Goal: Transaction & Acquisition: Book appointment/travel/reservation

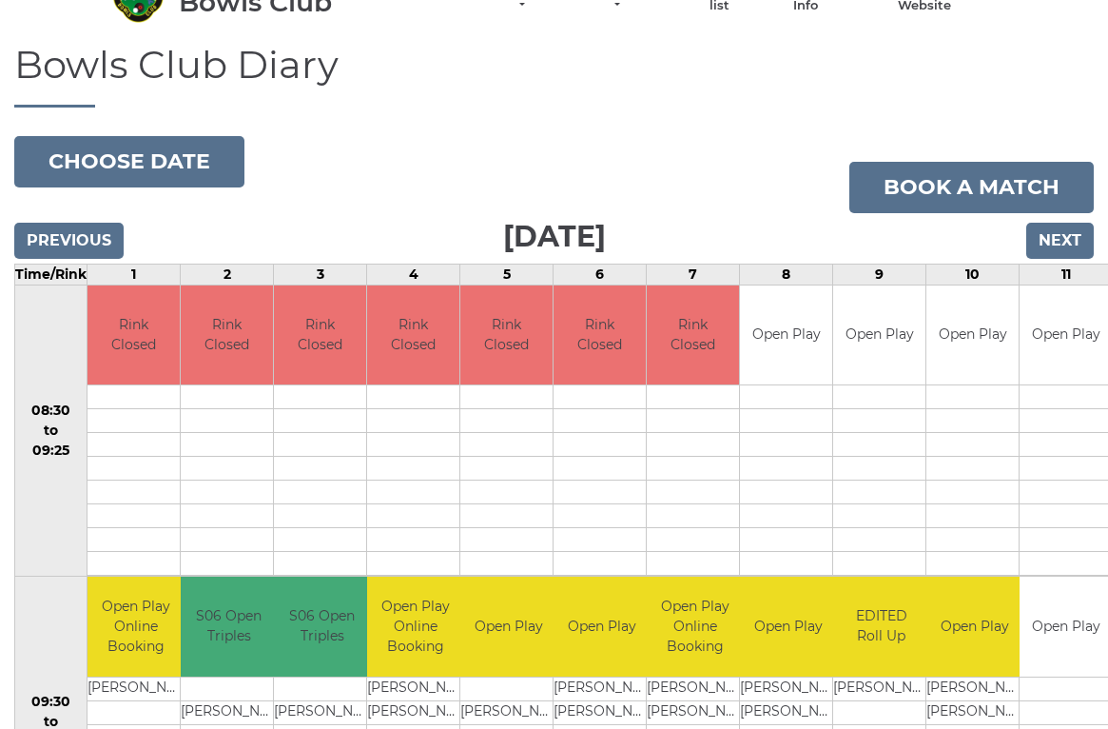
scroll to position [103, 0]
click at [971, 176] on link "Book a match" at bounding box center [972, 187] width 245 height 51
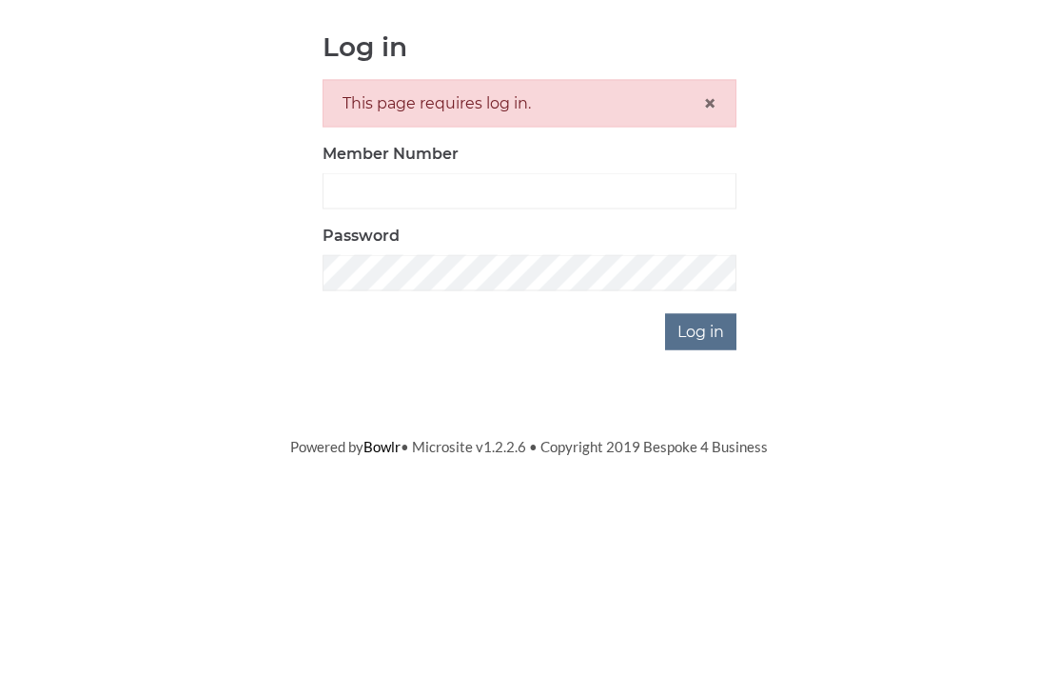
scroll to position [201, 0]
type input "2406"
click at [702, 514] on input "Log in" at bounding box center [700, 532] width 71 height 36
click at [703, 536] on input "Log in" at bounding box center [700, 532] width 71 height 36
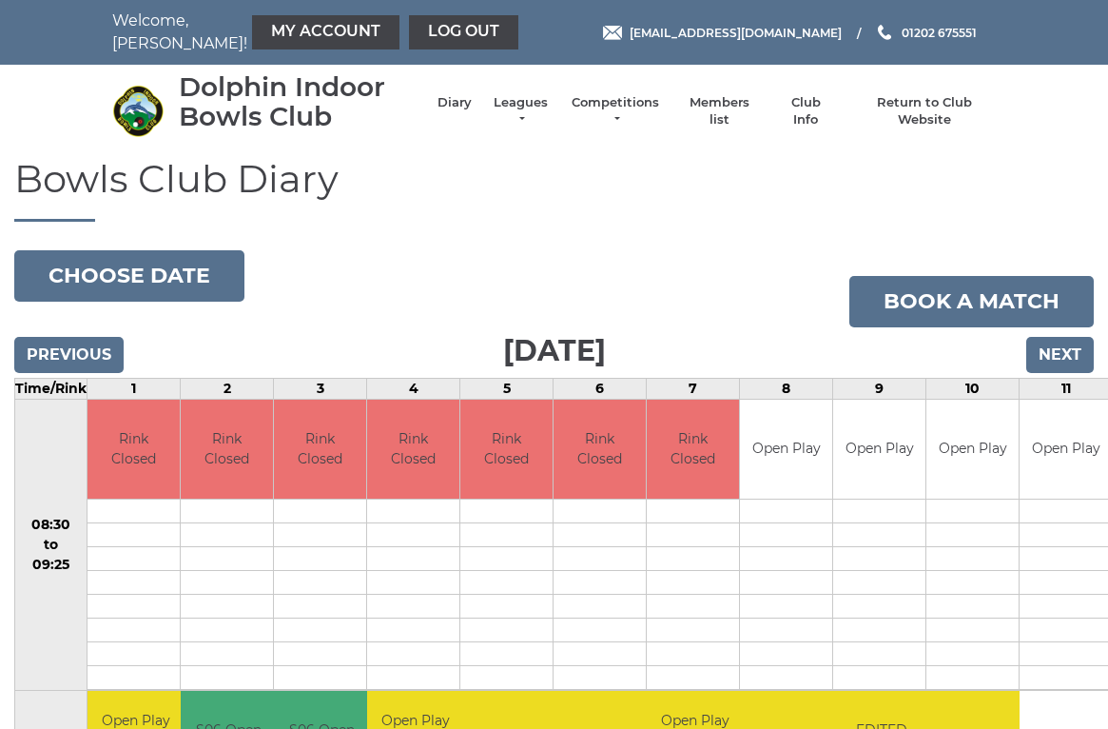
scroll to position [5, 0]
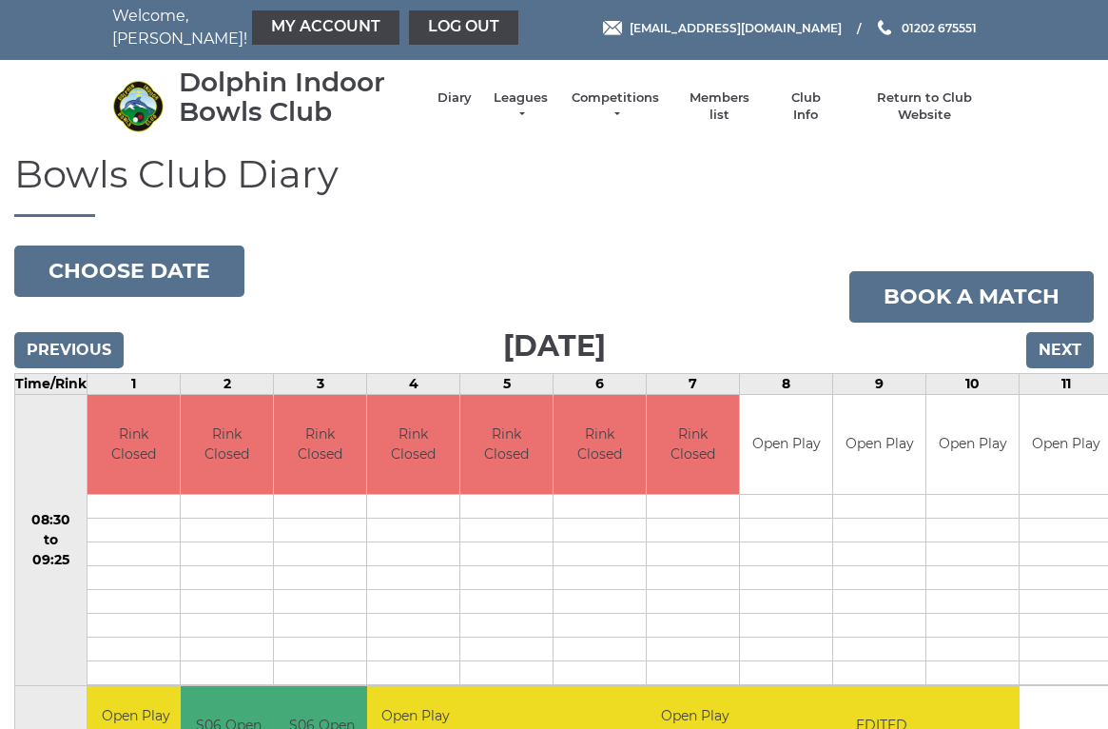
click at [1069, 345] on input "Next" at bounding box center [1061, 350] width 68 height 36
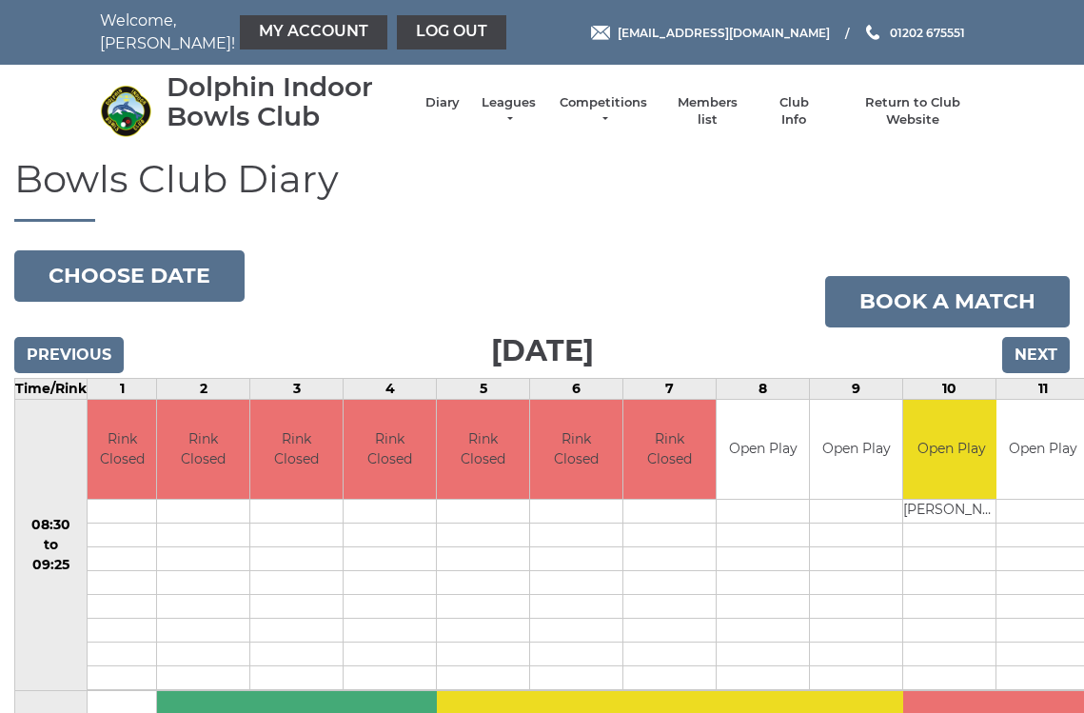
scroll to position [3, 0]
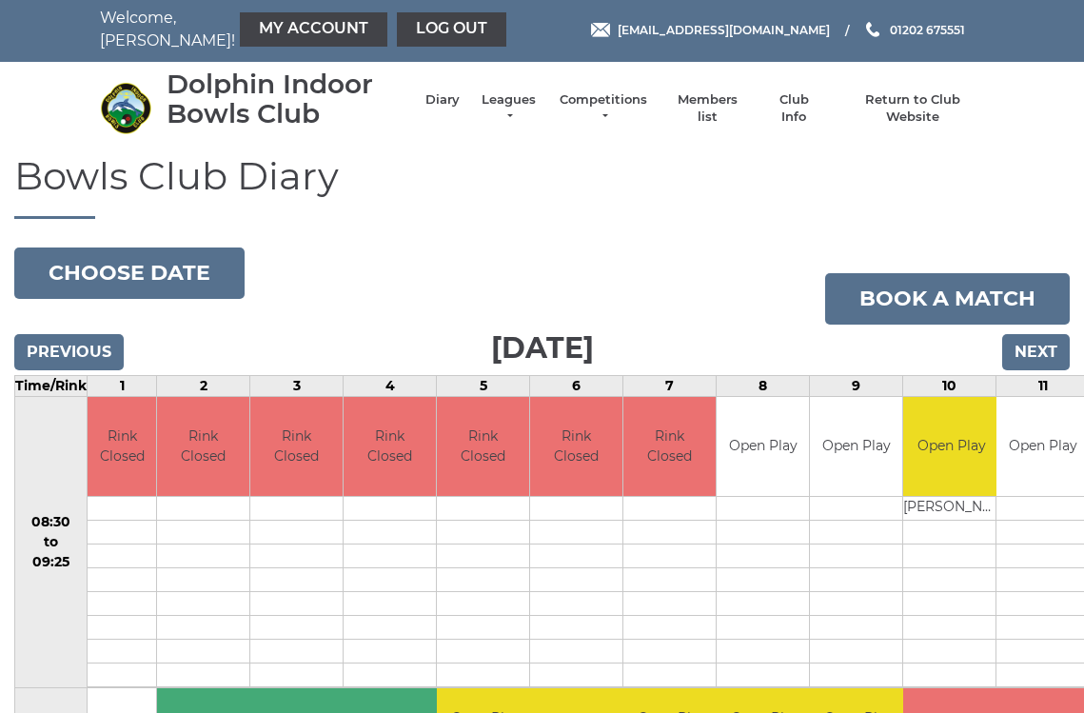
click at [1053, 334] on input "Next" at bounding box center [1036, 352] width 68 height 36
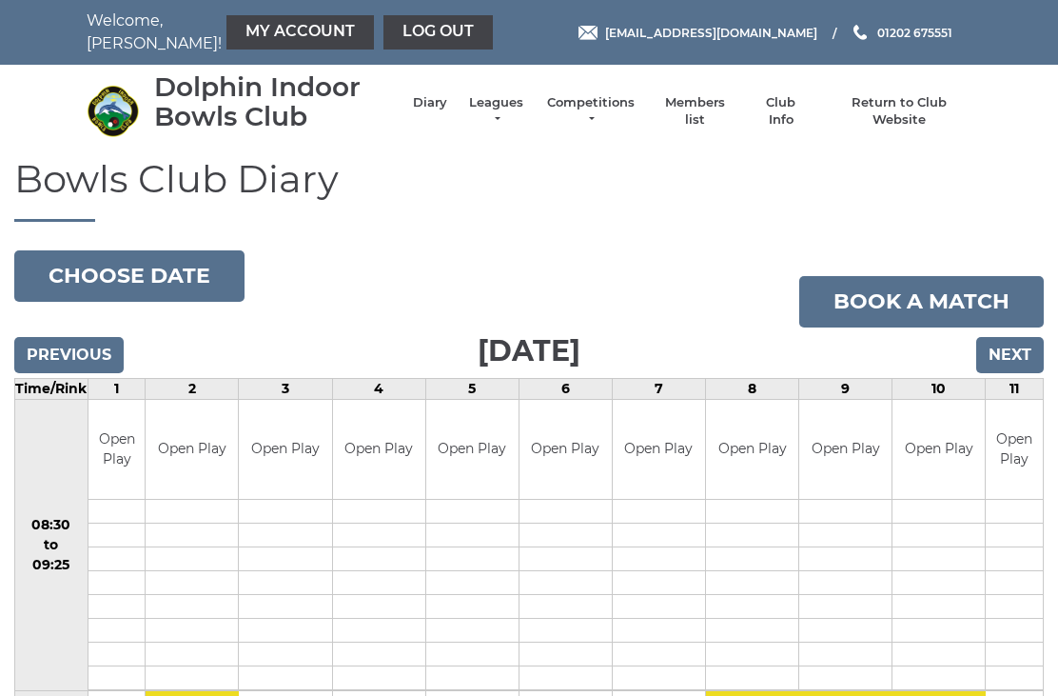
click at [956, 296] on link "Book a match" at bounding box center [921, 301] width 245 height 51
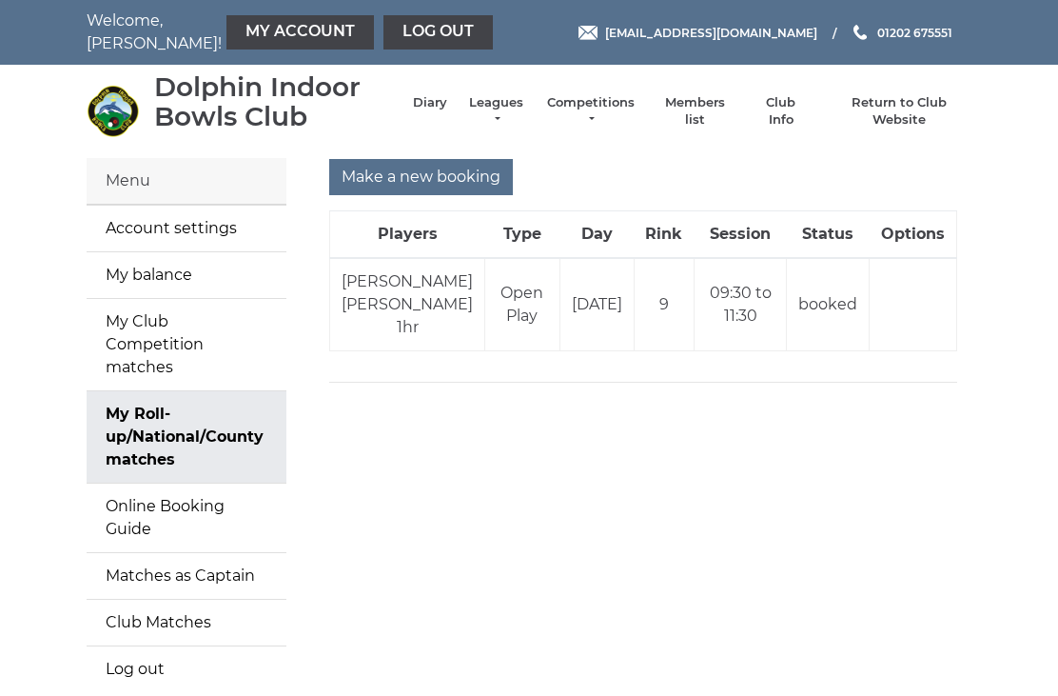
click at [451, 168] on input "Make a new booking" at bounding box center [421, 177] width 184 height 36
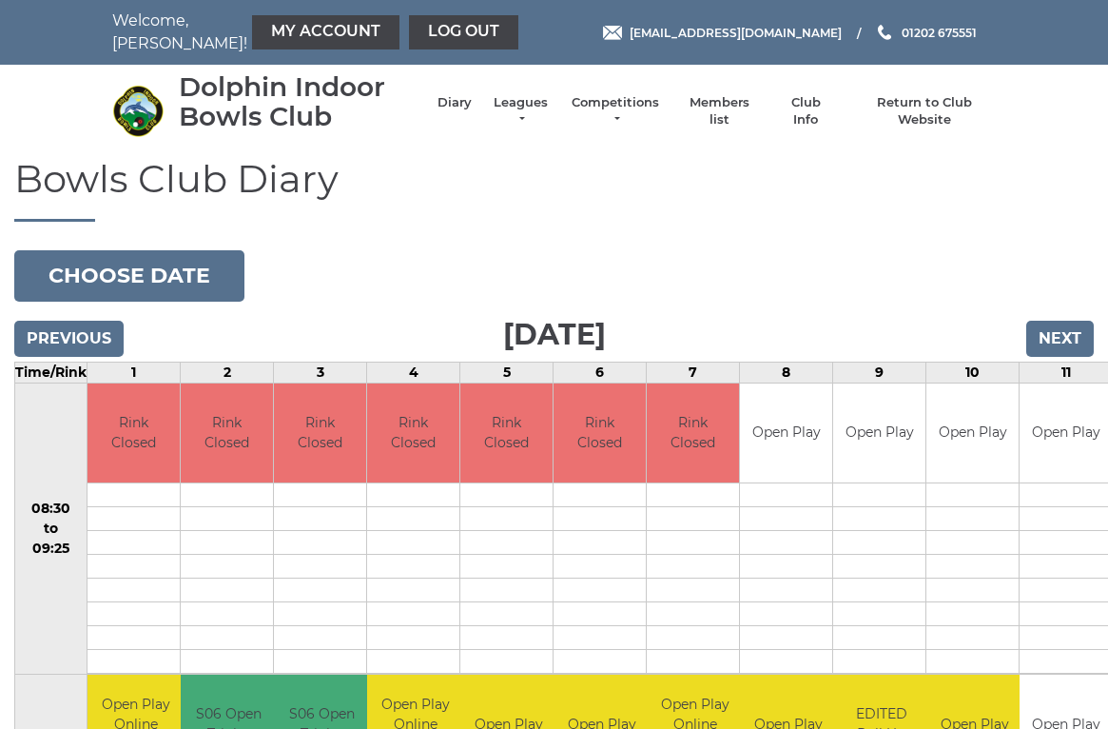
click at [1071, 337] on input "Next" at bounding box center [1061, 339] width 68 height 36
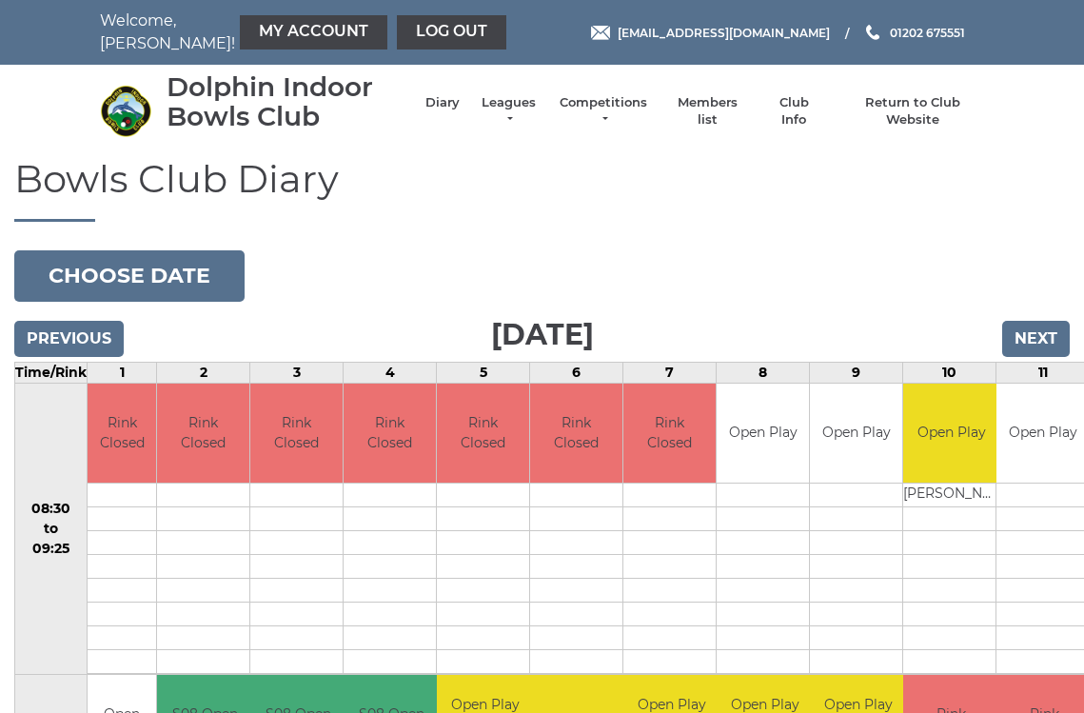
click at [1050, 327] on input "Next" at bounding box center [1036, 339] width 68 height 36
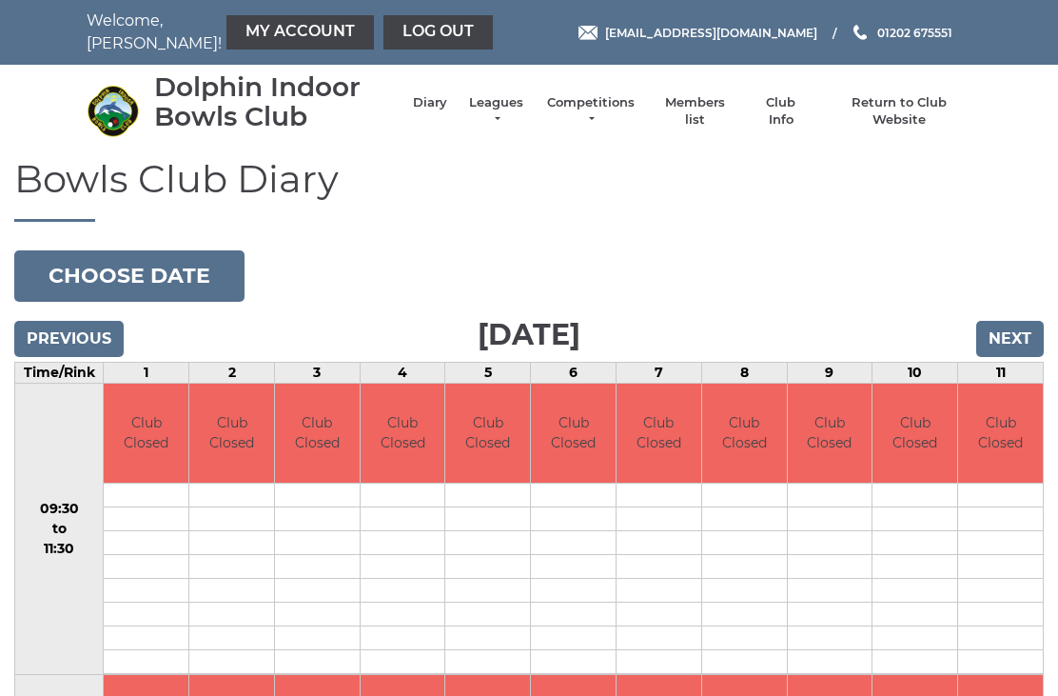
click at [1023, 321] on input "Next" at bounding box center [1010, 339] width 68 height 36
click at [1024, 343] on input "Next" at bounding box center [1010, 339] width 68 height 36
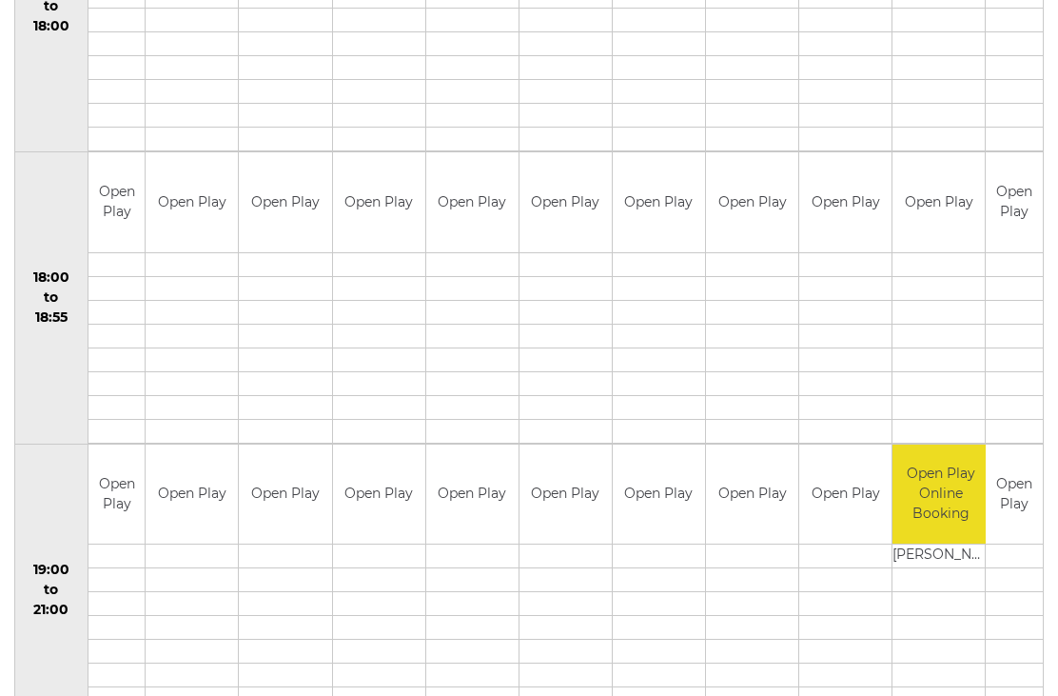
scroll to position [1689, 0]
click at [0, 0] on div "Book slot" at bounding box center [0, 0] width 0 height 0
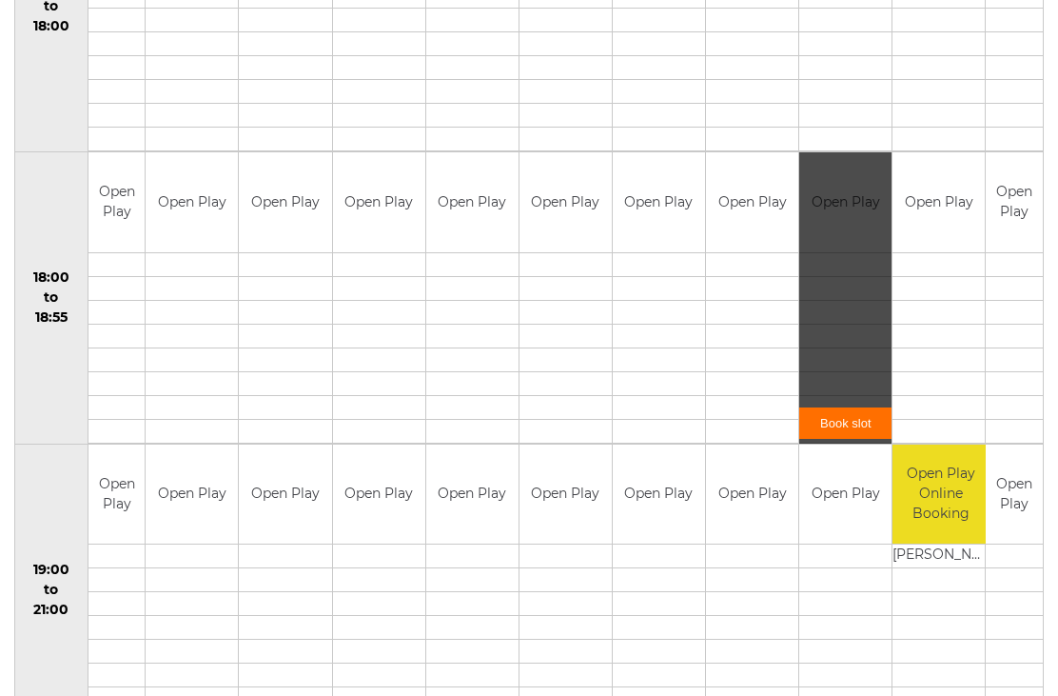
click at [844, 418] on link "Book slot" at bounding box center [845, 422] width 92 height 31
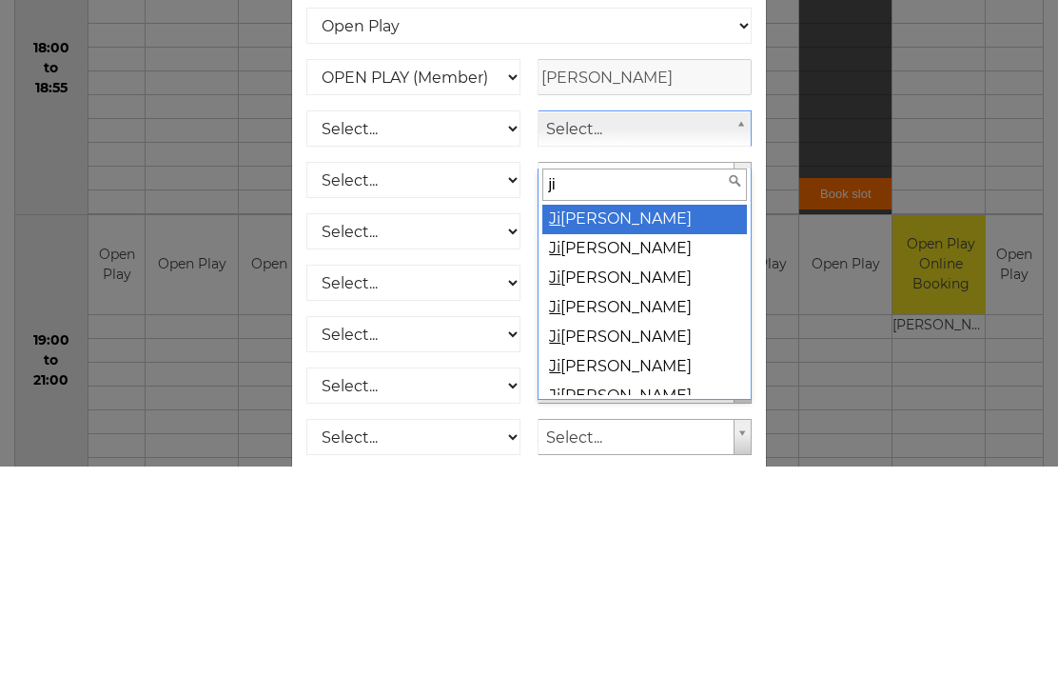
type input "jim"
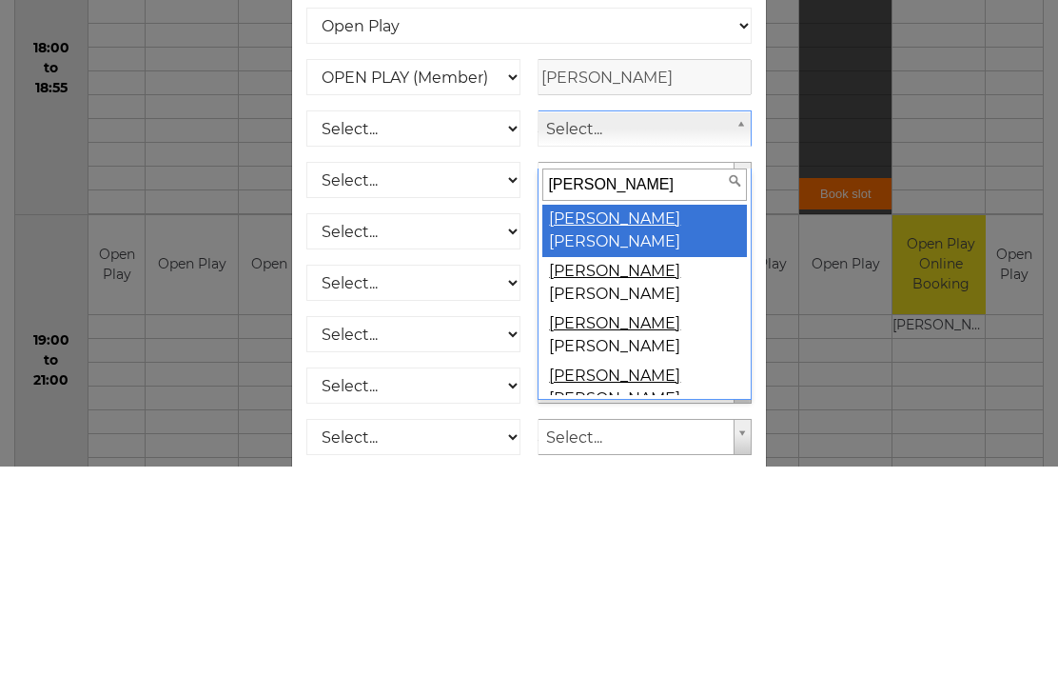
select select "402"
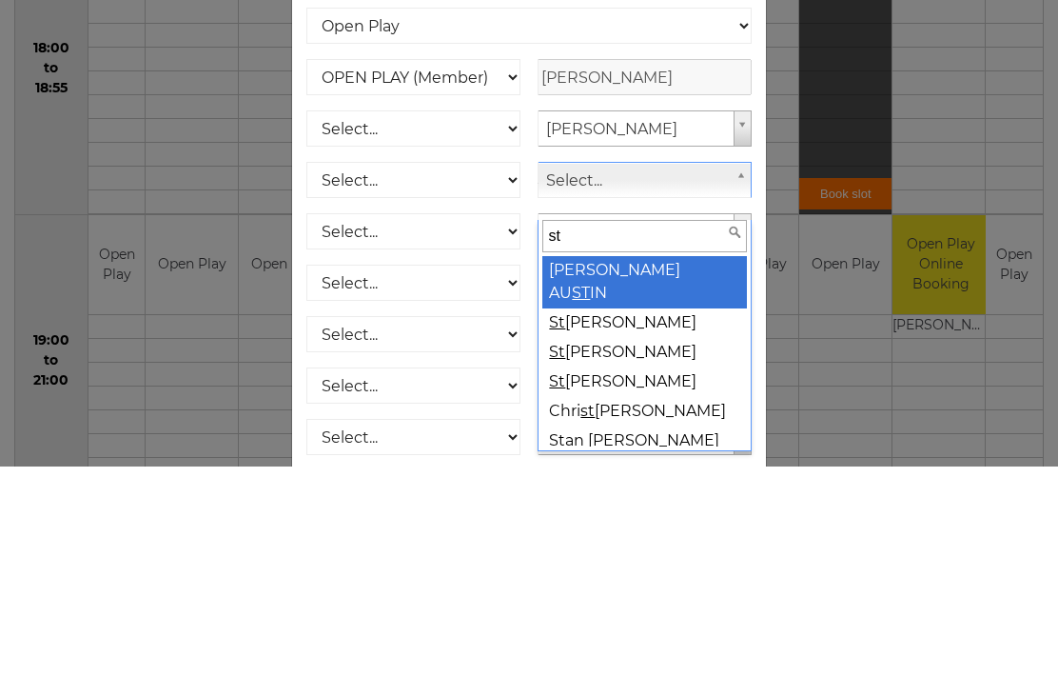
type input "stu"
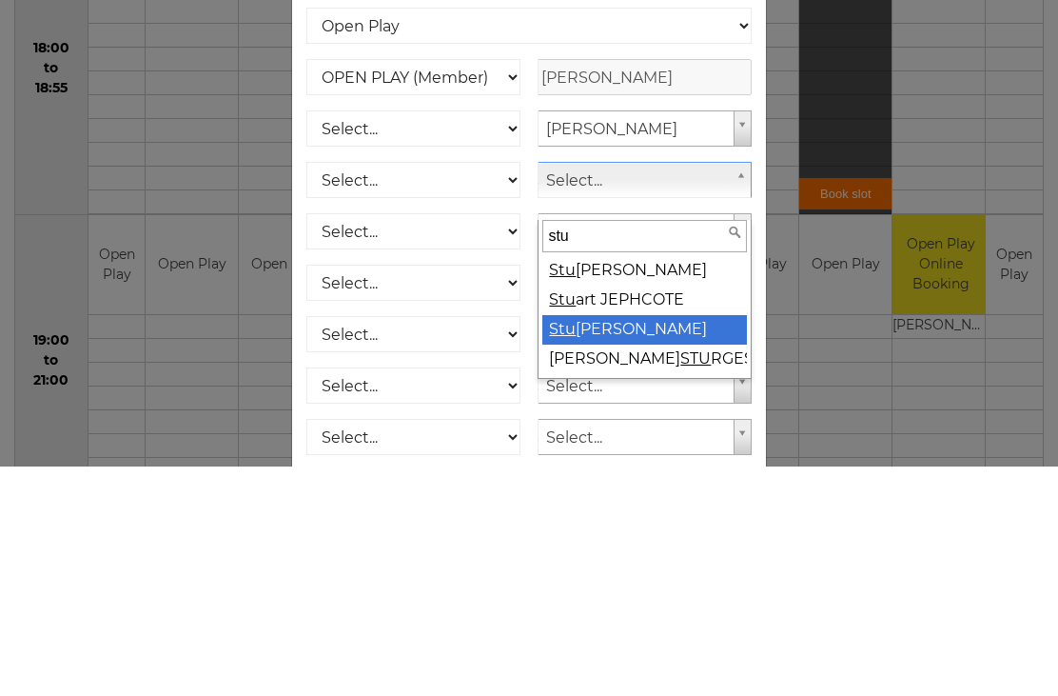
select select "735"
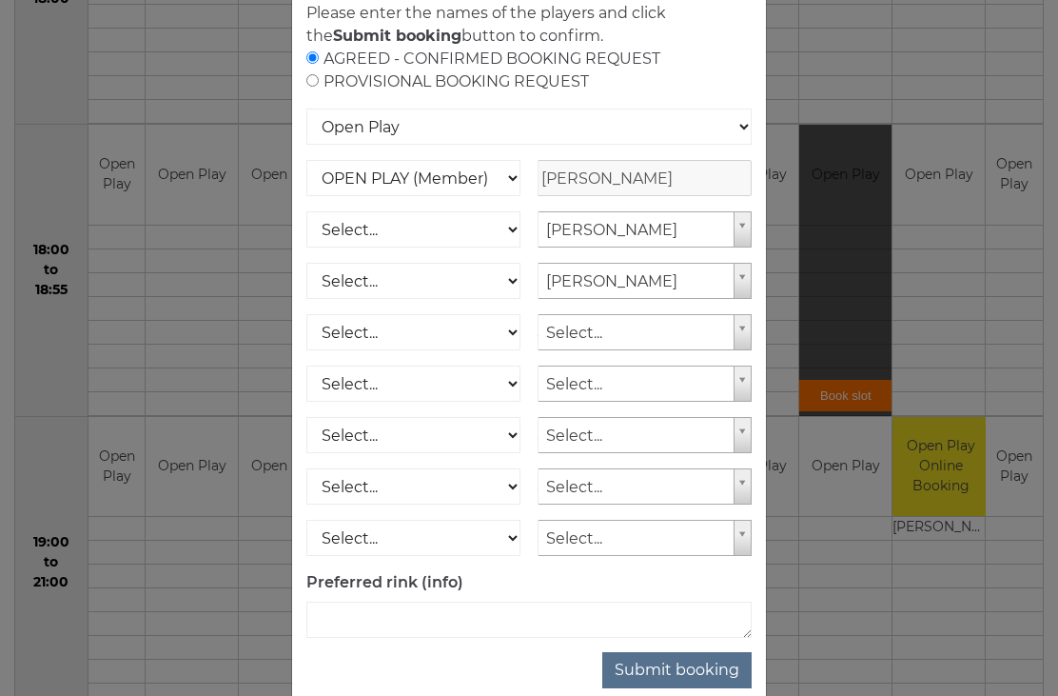
scroll to position [127, 0]
click at [724, 690] on button "Submit booking" at bounding box center [676, 672] width 149 height 36
click at [680, 690] on button "Submit booking" at bounding box center [676, 672] width 149 height 36
click at [691, 690] on button "Submit booking" at bounding box center [676, 672] width 149 height 36
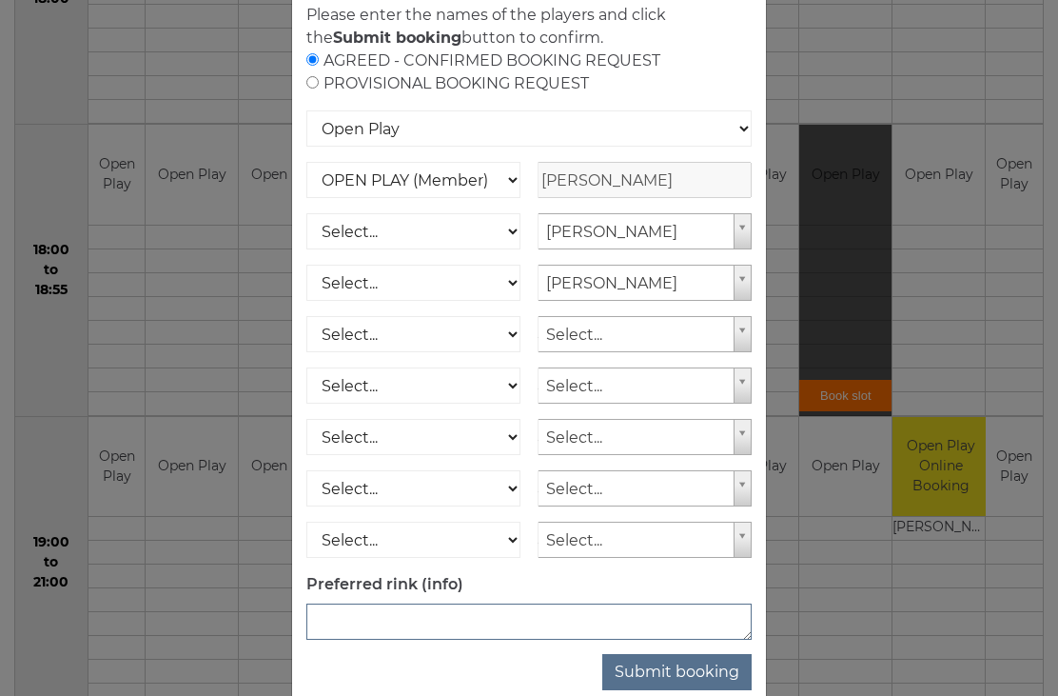
click at [386, 639] on textarea at bounding box center [528, 621] width 445 height 36
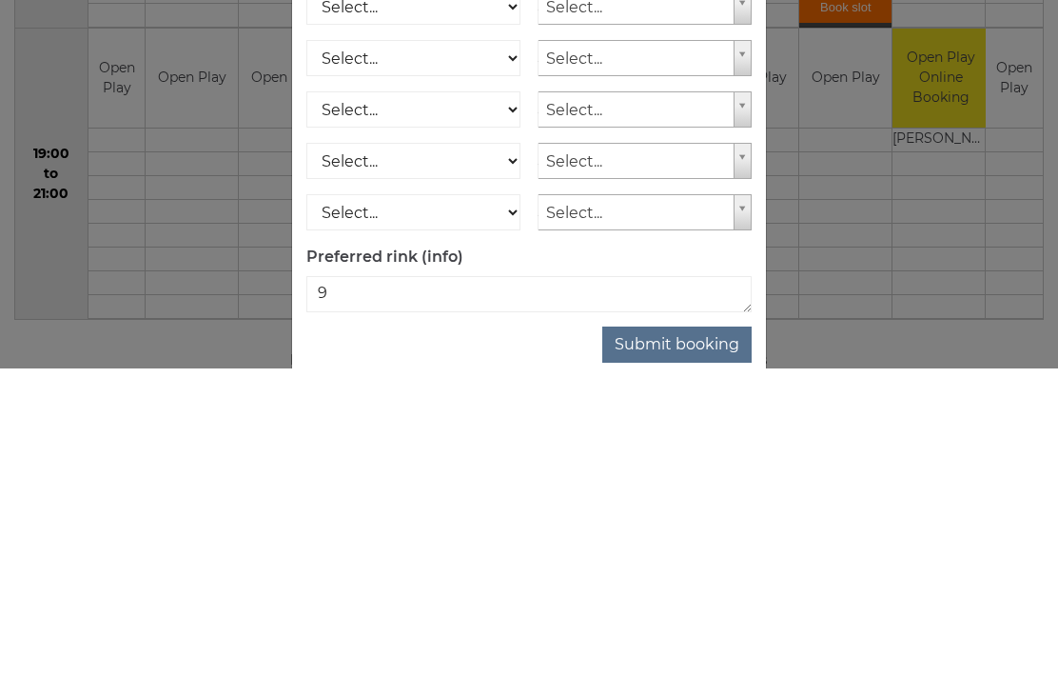
scroll to position [1716, 0]
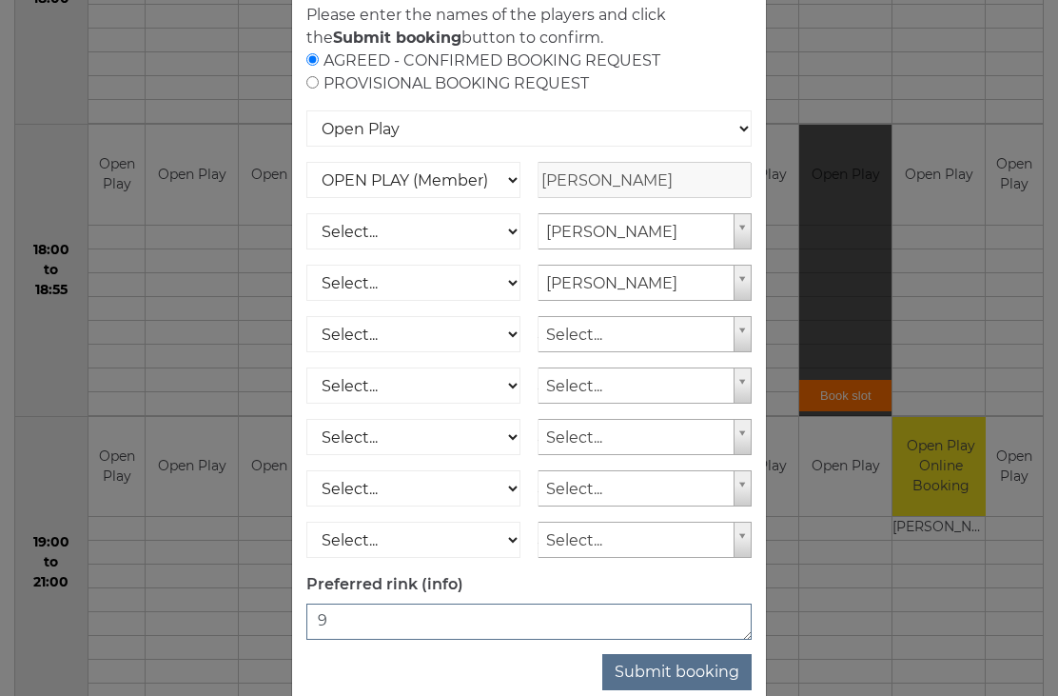
type textarea "9"
click at [710, 690] on button "Submit booking" at bounding box center [676, 672] width 149 height 36
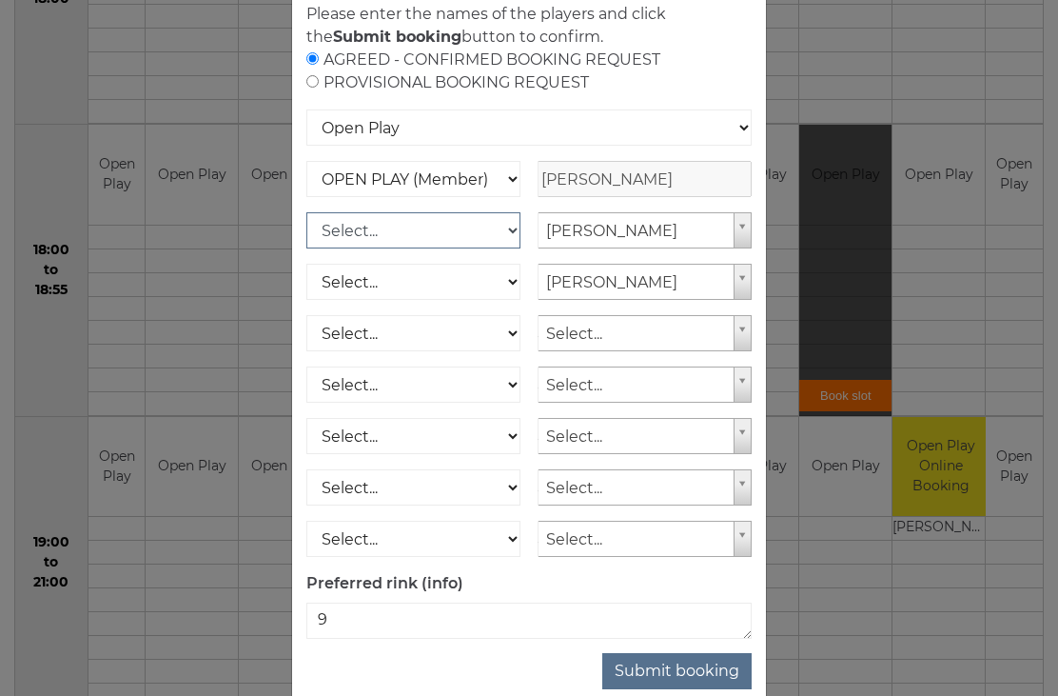
scroll to position [127, 0]
click at [693, 690] on button "Submit booking" at bounding box center [676, 672] width 149 height 36
click at [918, 56] on div "Online booking × You've selected Rink 9 , Session 6 , on Monday 15th of Septemb…" at bounding box center [529, 348] width 1058 height 696
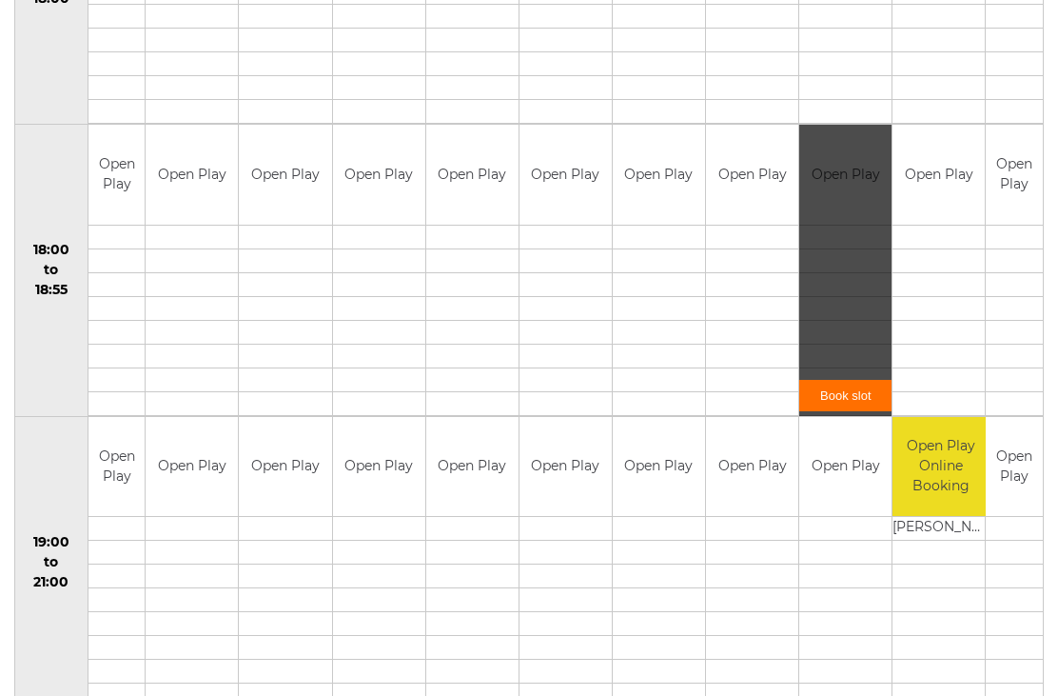
click at [0, 0] on link "Book slot" at bounding box center [0, 0] width 0 height 0
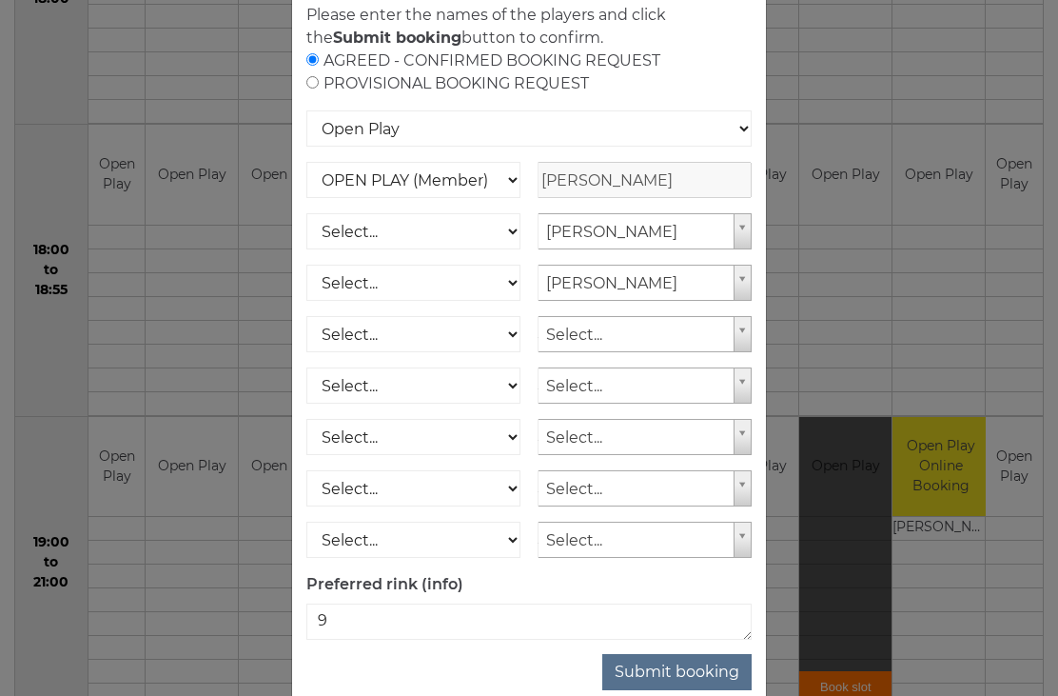
click at [713, 690] on button "Submit booking" at bounding box center [676, 672] width 149 height 36
click at [720, 683] on button "Submit booking" at bounding box center [676, 672] width 149 height 36
click at [500, 249] on select "Select... OPEN PLAY (Member) OPEN PLAY (Visitor) SPOONS (Member) SPOONS (Visito…" at bounding box center [413, 231] width 214 height 36
select select "1_12"
click at [720, 690] on button "Submit booking" at bounding box center [676, 672] width 149 height 36
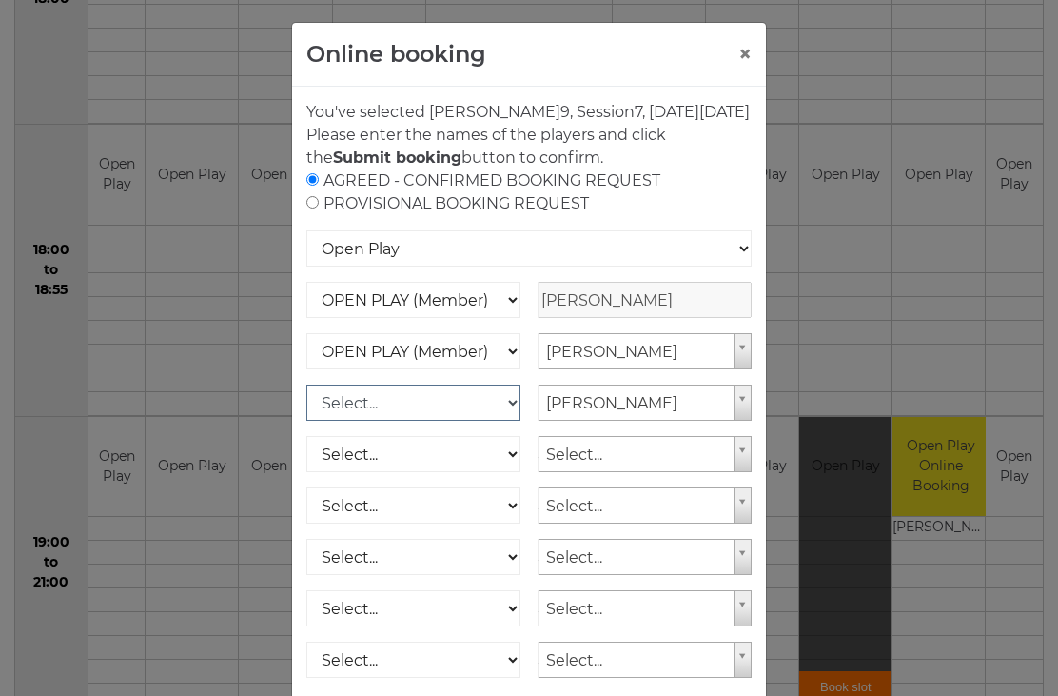
scroll to position [7, 0]
click at [745, 49] on button "×" at bounding box center [744, 54] width 13 height 23
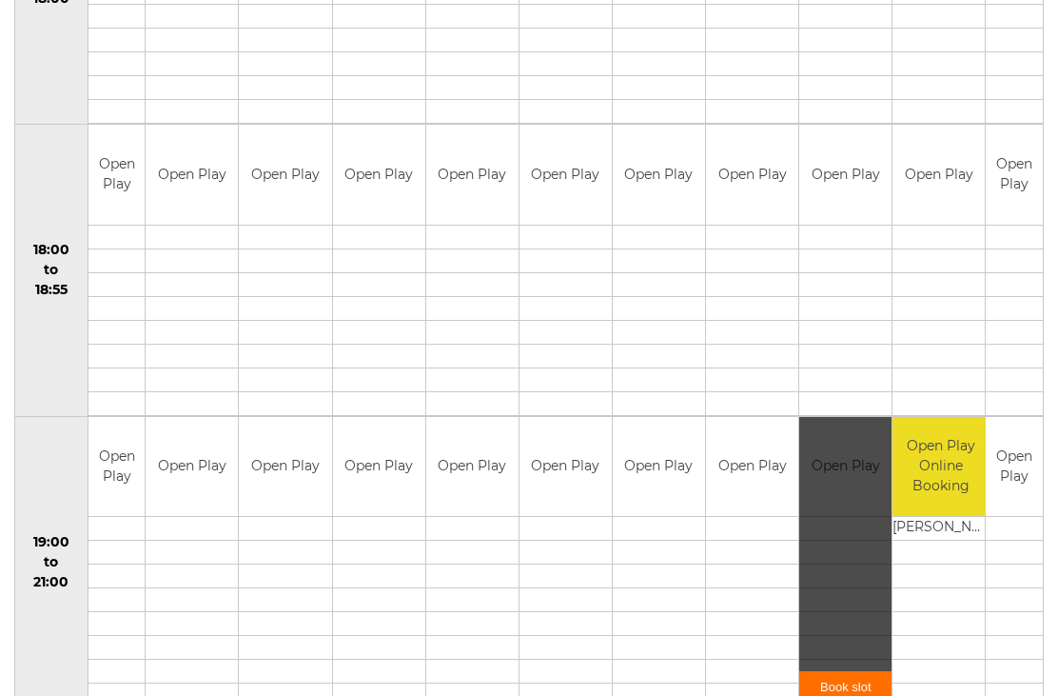
click at [842, 642] on div "Book slot" at bounding box center [845, 562] width 92 height 291
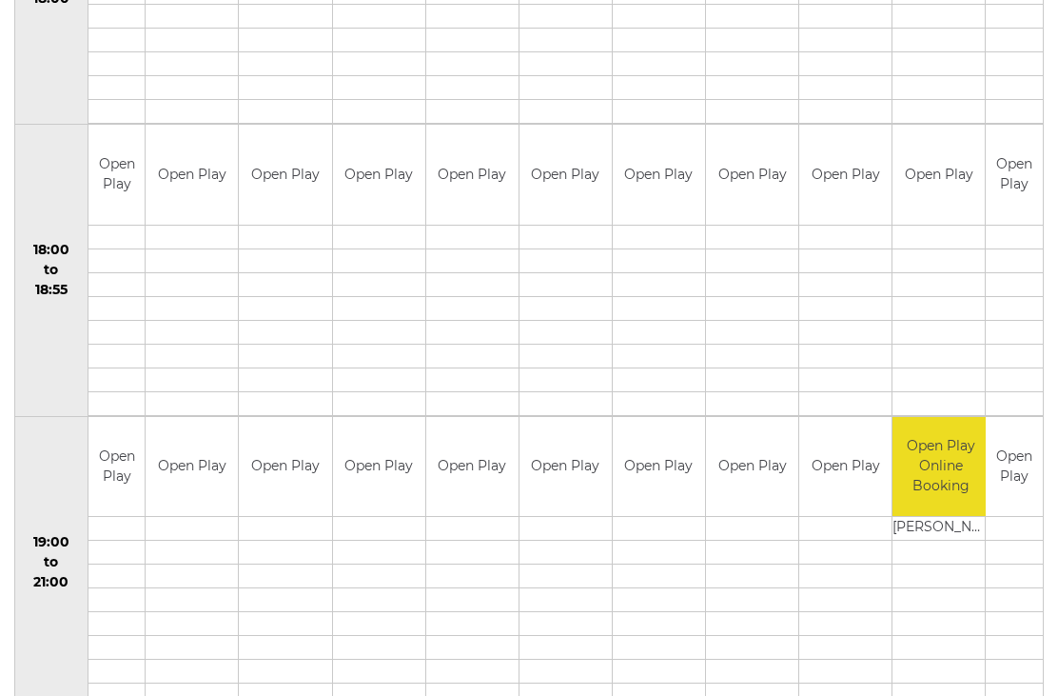
click at [0, 0] on link "Book slot" at bounding box center [0, 0] width 0 height 0
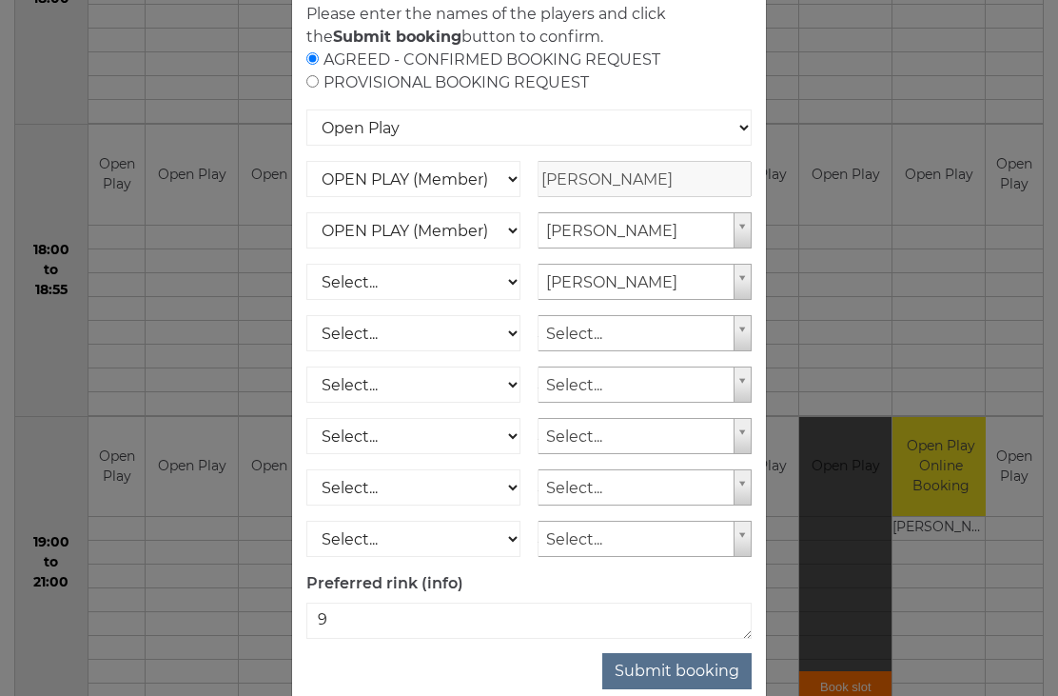
scroll to position [127, 0]
click at [669, 688] on button "Submit booking" at bounding box center [676, 672] width 149 height 36
click at [698, 690] on button "Submit booking" at bounding box center [676, 672] width 149 height 36
click at [851, 296] on div "Online booking × You've selected Rink 9 , Session 7 , on Monday 15th of Septemb…" at bounding box center [529, 348] width 1058 height 696
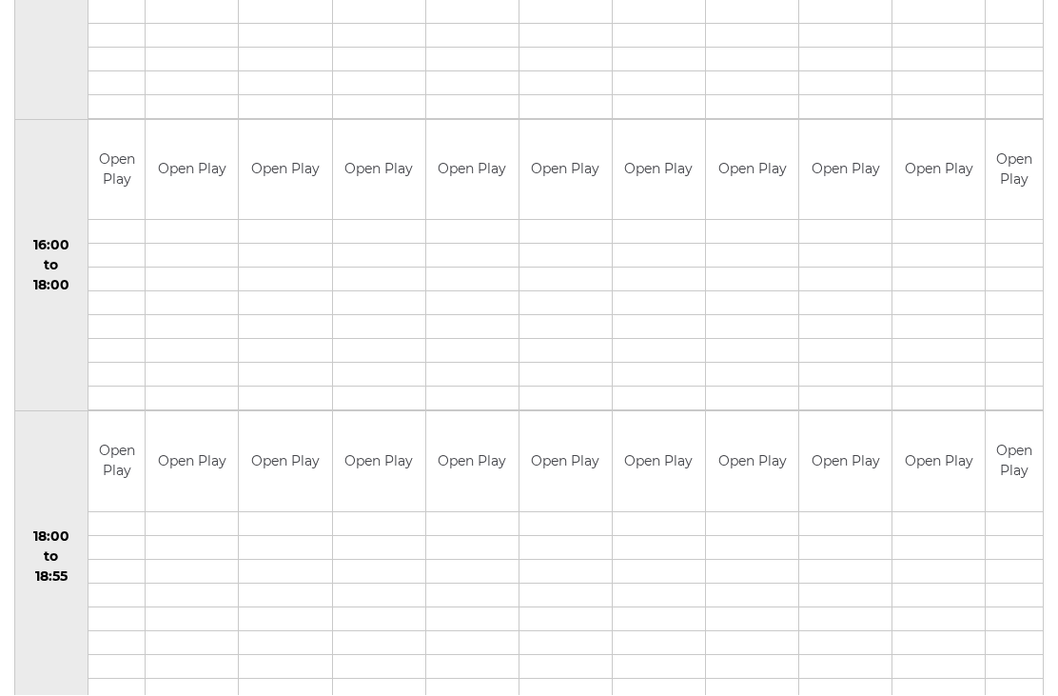
scroll to position [1430, 0]
click at [0, 0] on div "Book slot" at bounding box center [0, 0] width 0 height 0
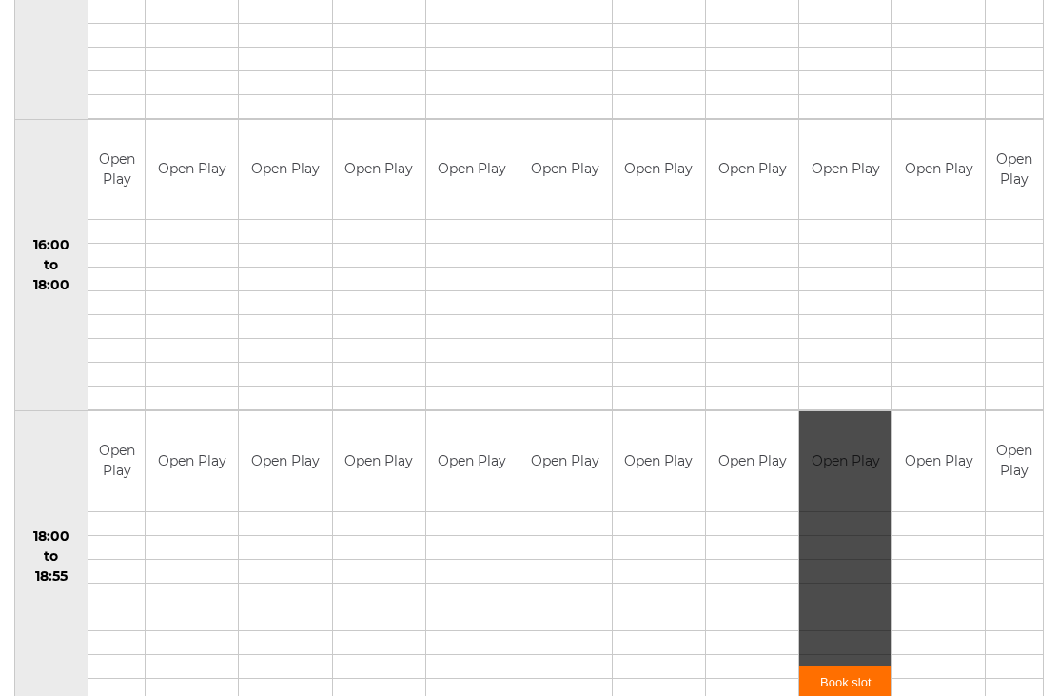
click at [853, 674] on link "Book slot" at bounding box center [845, 681] width 92 height 31
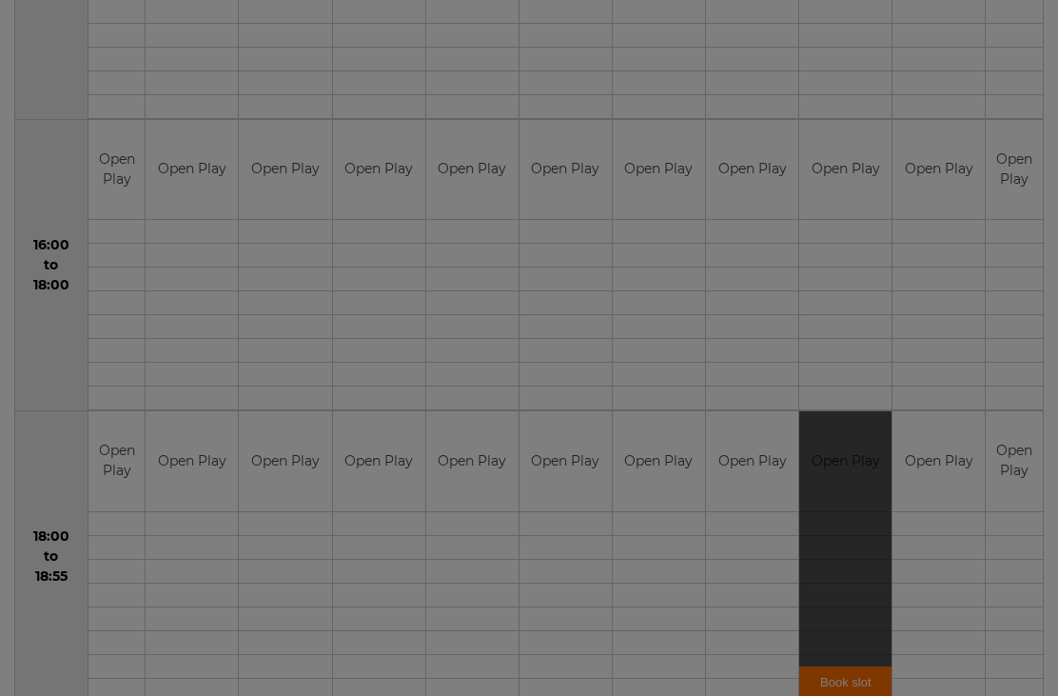
scroll to position [0, 0]
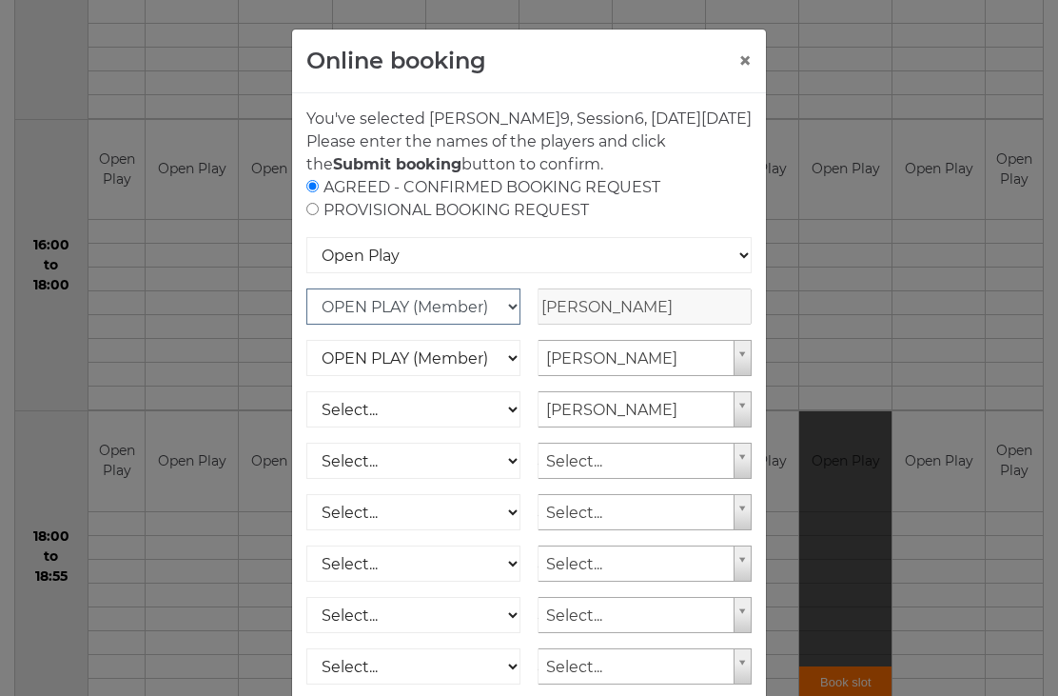
click at [510, 324] on select "OPEN PLAY (Member) SPOONS (Member) 16 - 30 Club (Member) National County (Membe…" at bounding box center [413, 306] width 214 height 36
click at [513, 324] on select "OPEN PLAY (Member) SPOONS (Member) 16 - 30 Club (Member) National County (Membe…" at bounding box center [413, 306] width 214 height 36
select select "1_12"
click at [501, 426] on select "Select... OPEN PLAY (Member) OPEN PLAY (Visitor) SPOONS (Member) SPOONS (Visito…" at bounding box center [413, 409] width 214 height 36
select select "1_12"
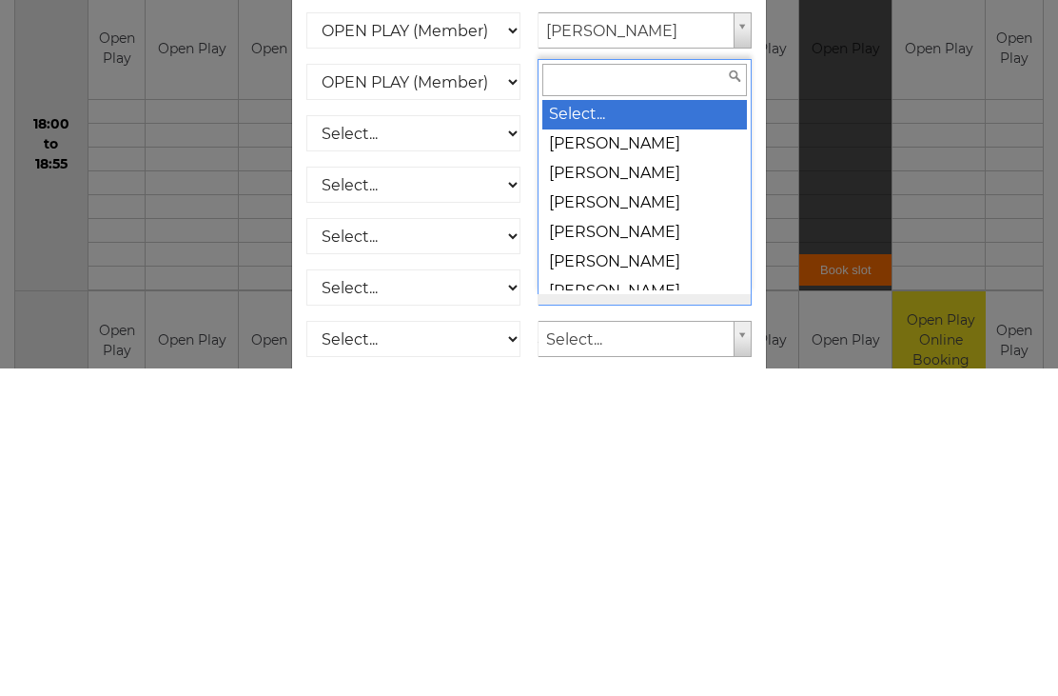
scroll to position [1716, 0]
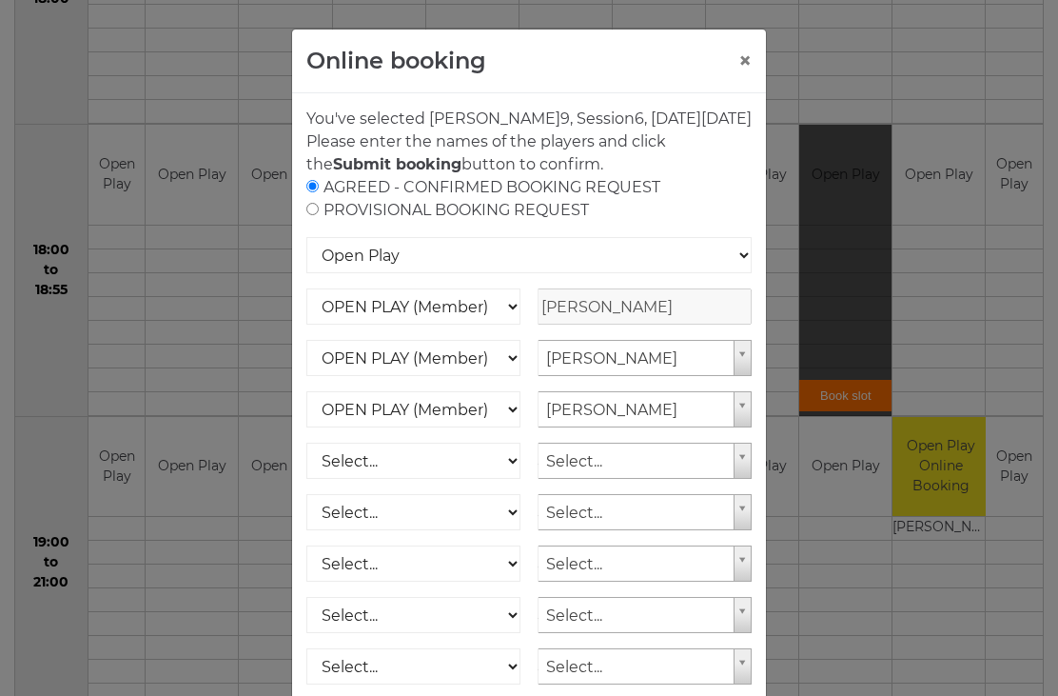
click at [766, 402] on div "Online booking × You've selected Rink 9 , Session 6 , on Monday 15th of Septemb…" at bounding box center [529, 430] width 476 height 803
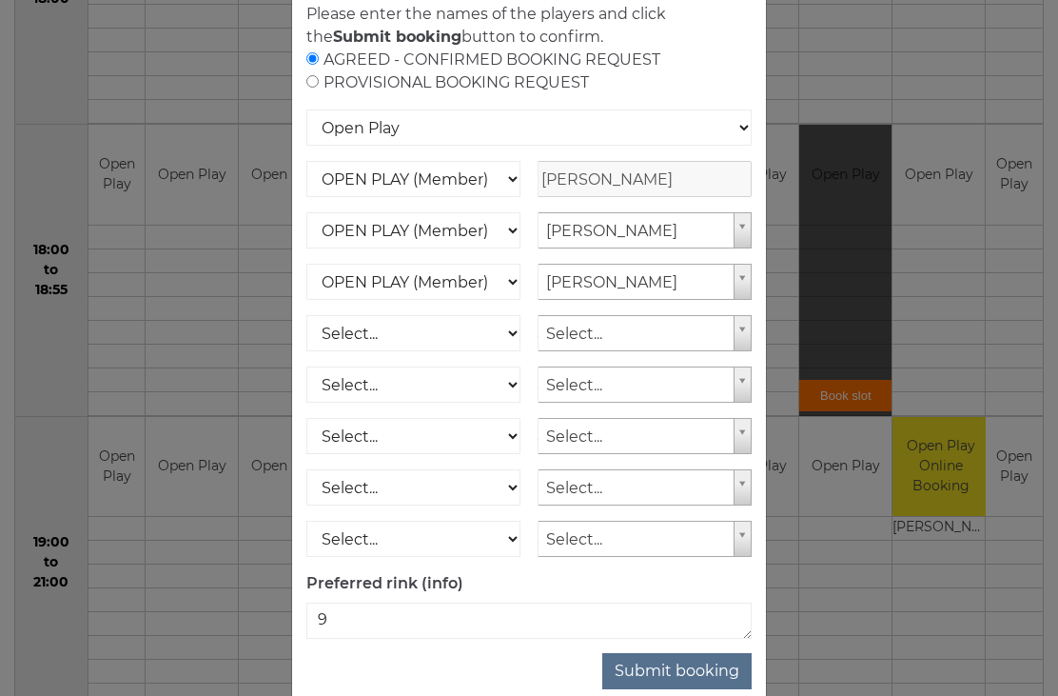
scroll to position [127, 0]
click at [721, 690] on button "Submit booking" at bounding box center [676, 672] width 149 height 36
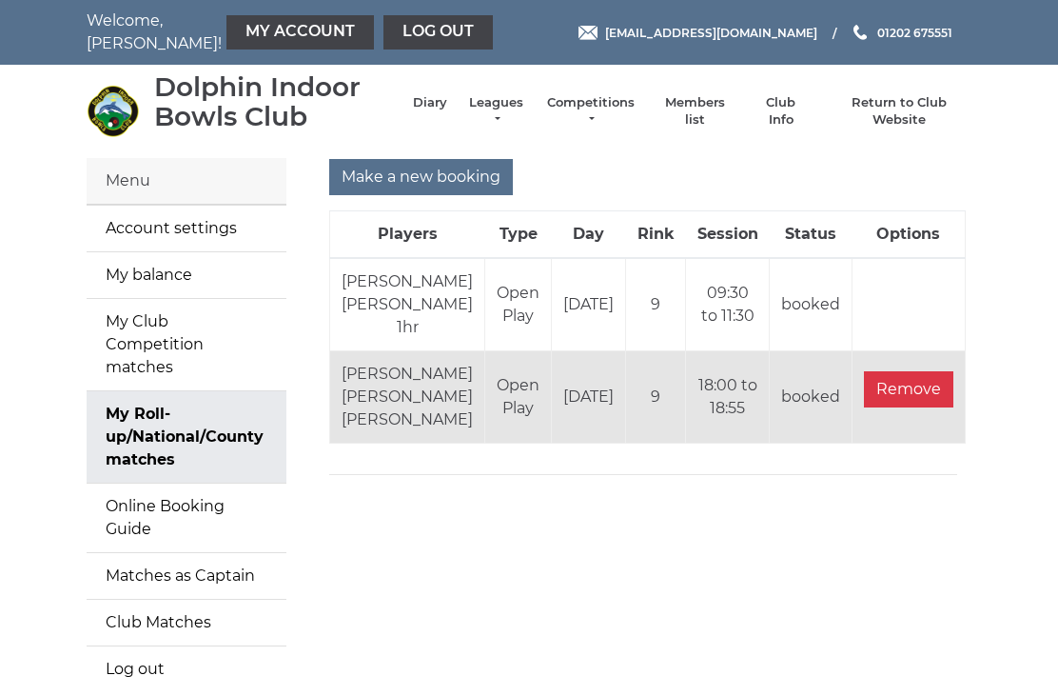
click at [447, 163] on input "Make a new booking" at bounding box center [421, 177] width 184 height 36
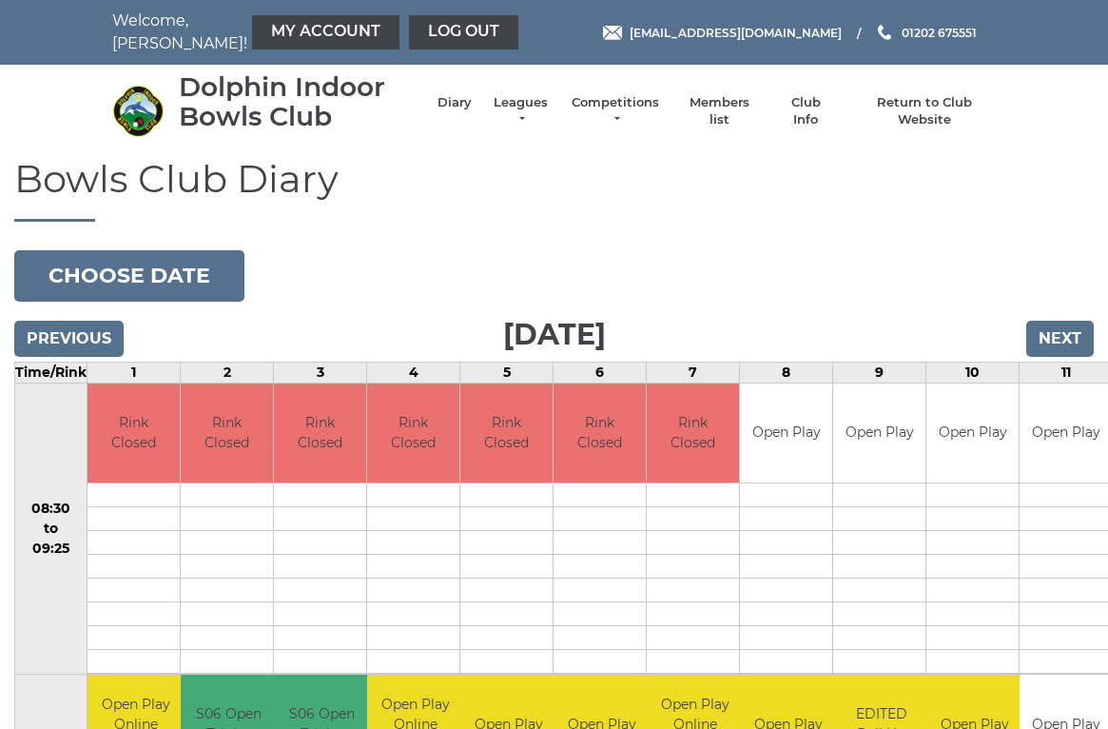
scroll to position [5, 0]
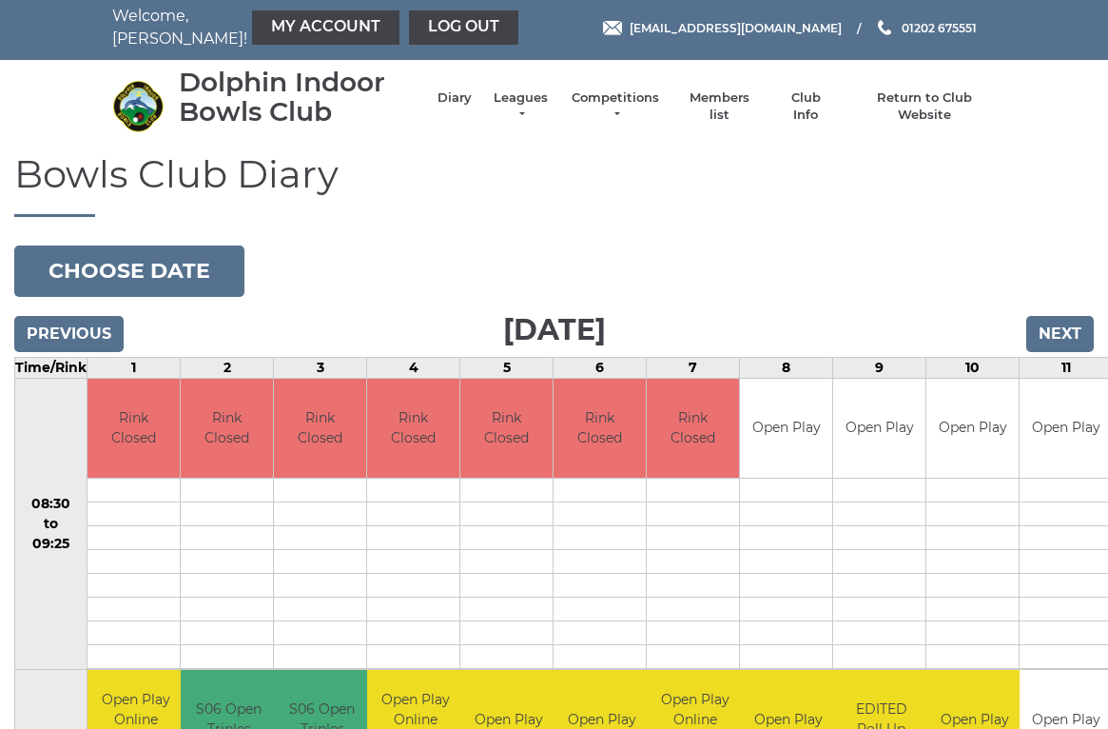
click at [1072, 329] on input "Next" at bounding box center [1061, 334] width 68 height 36
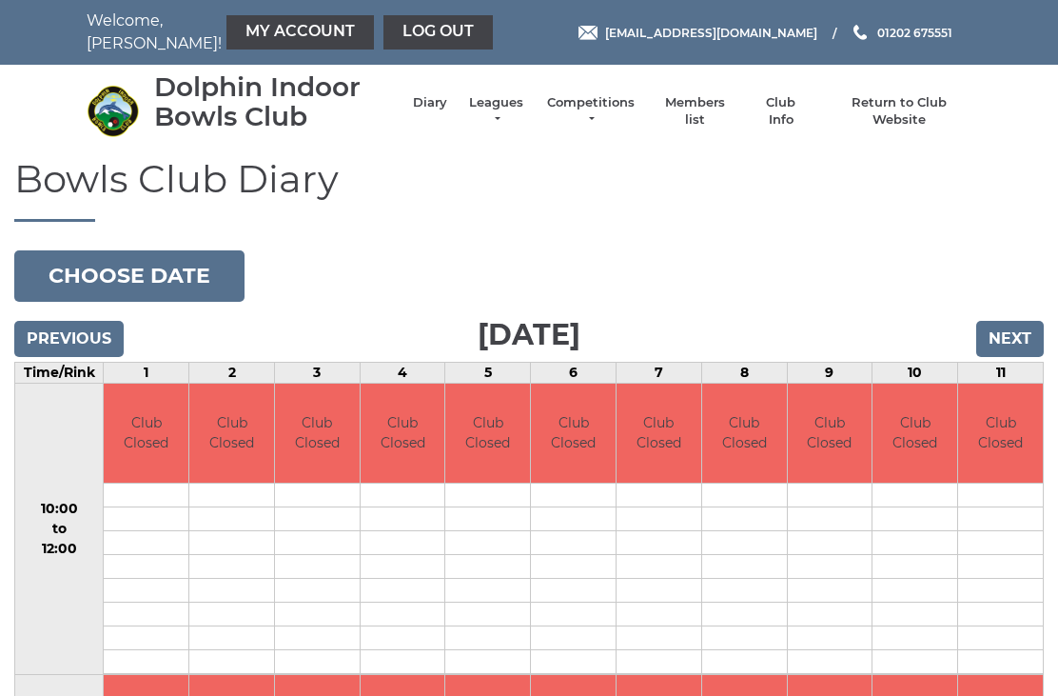
click at [1029, 326] on input "Next" at bounding box center [1010, 339] width 68 height 36
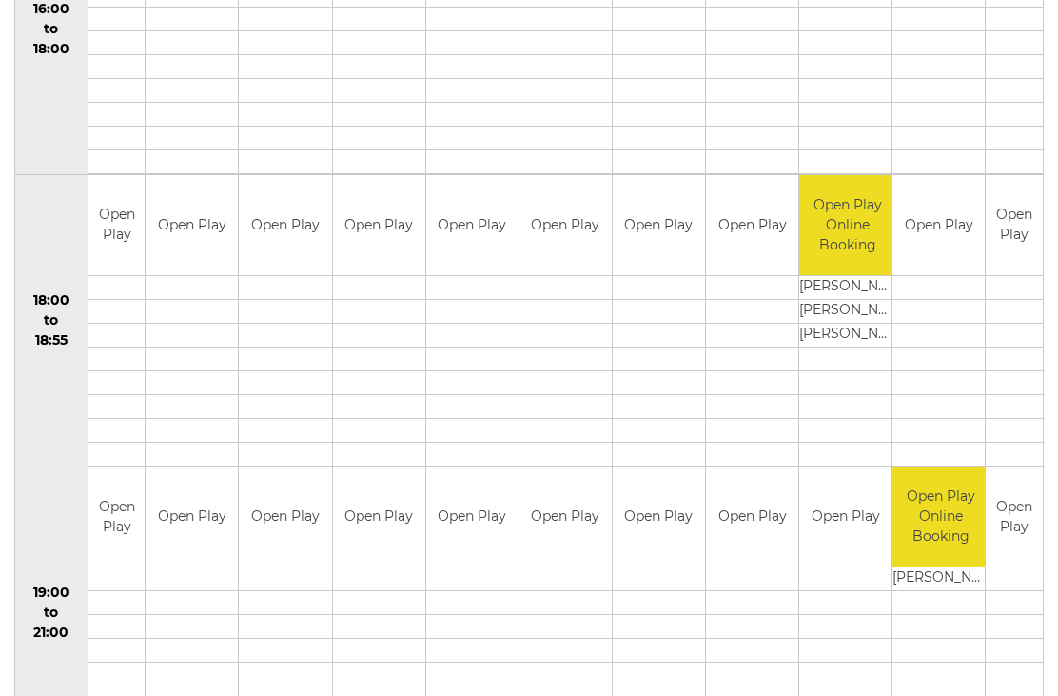
scroll to position [1716, 0]
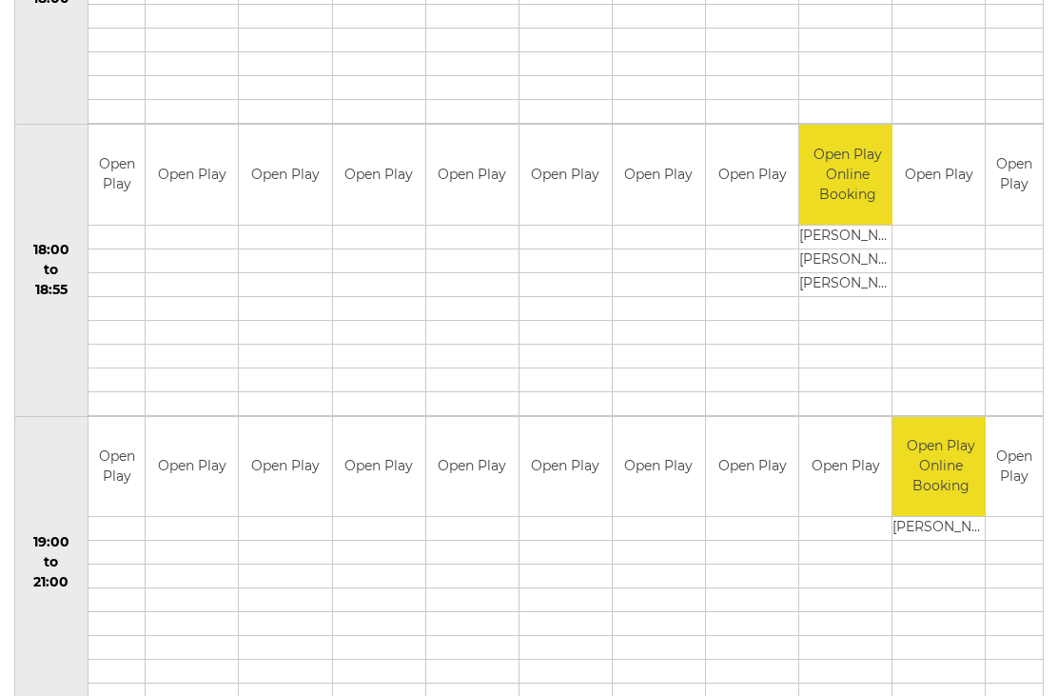
click at [0, 0] on link "Book slot" at bounding box center [0, 0] width 0 height 0
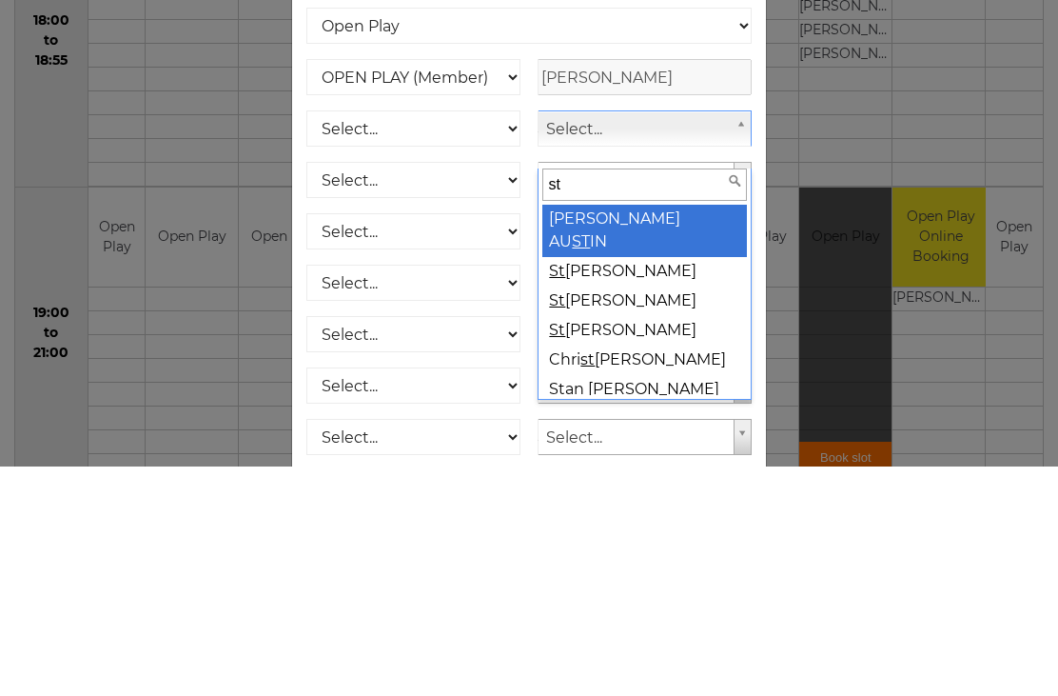
type input "stu"
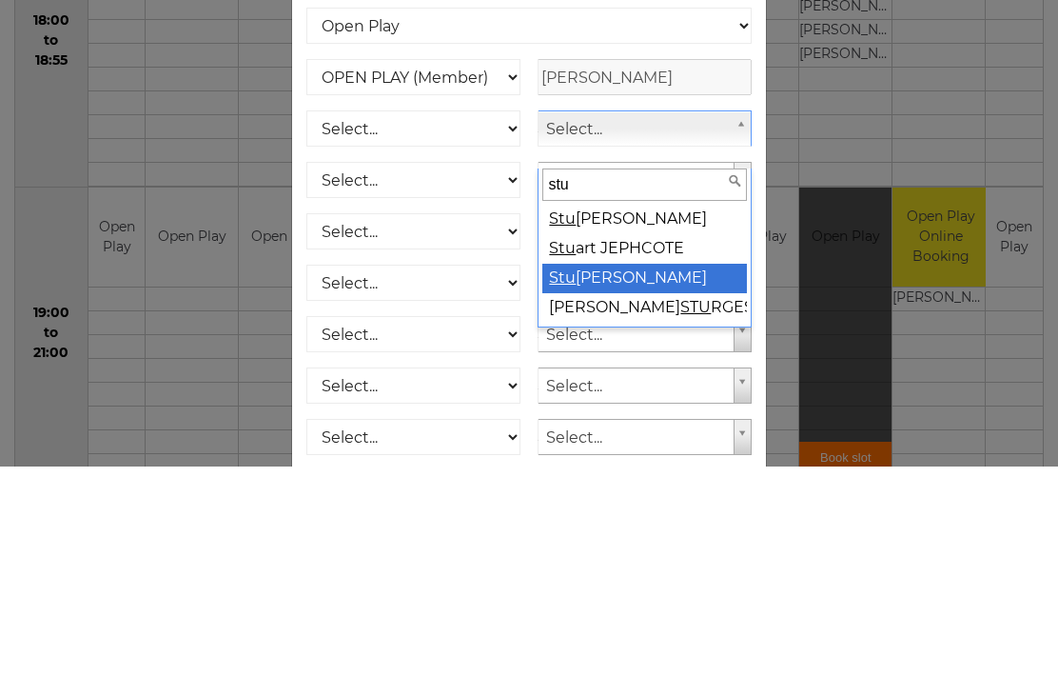
select select "735"
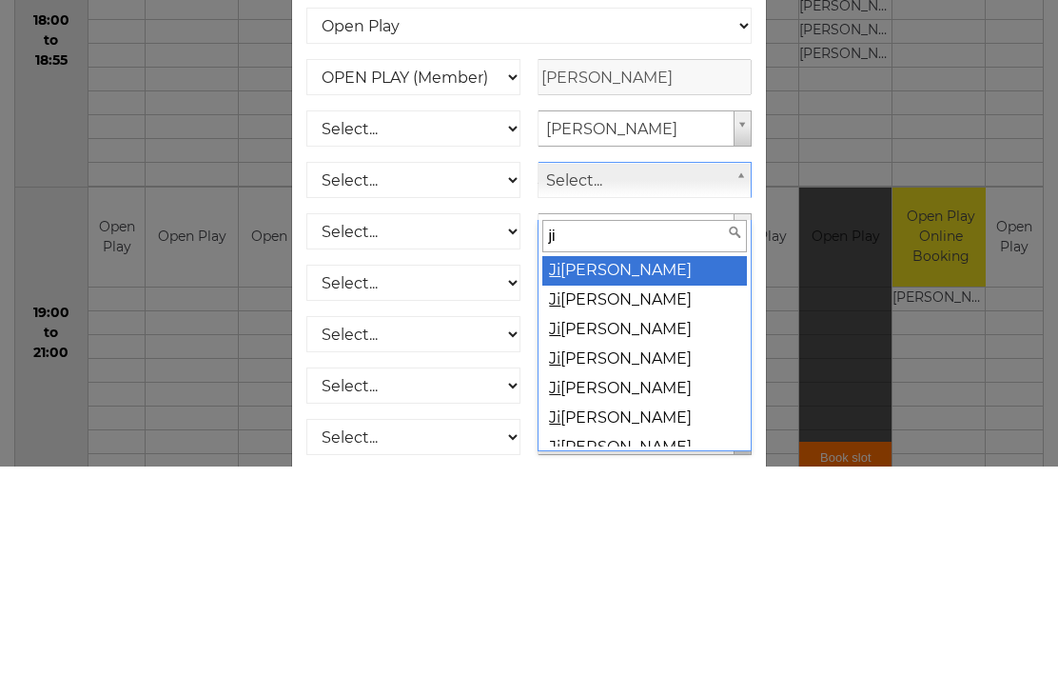
type input "[PERSON_NAME]"
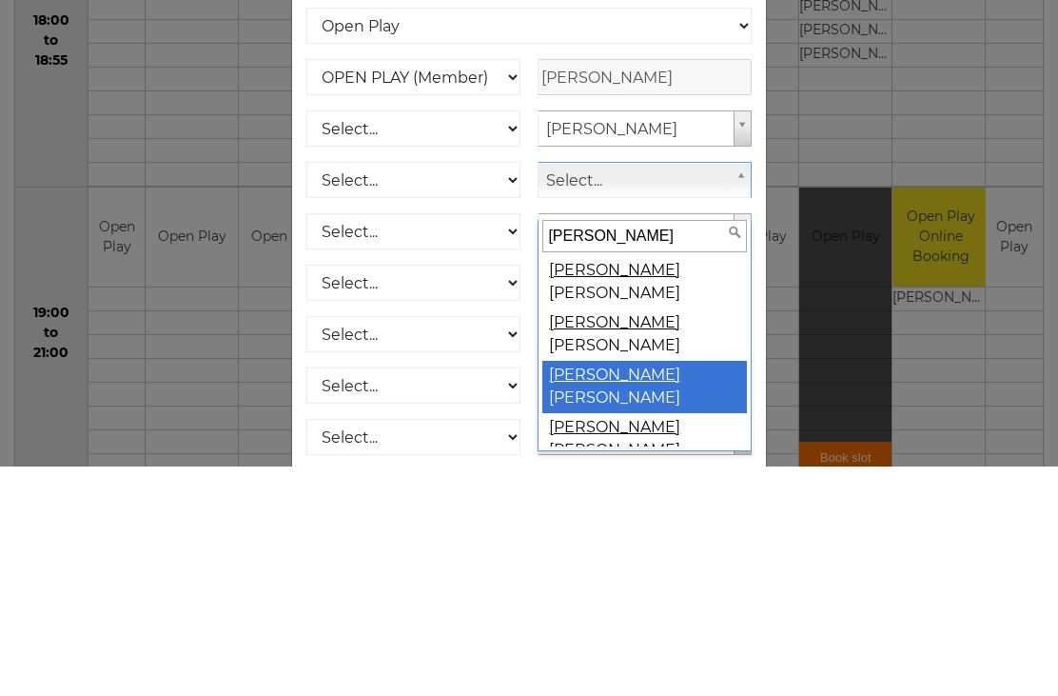
select select "402"
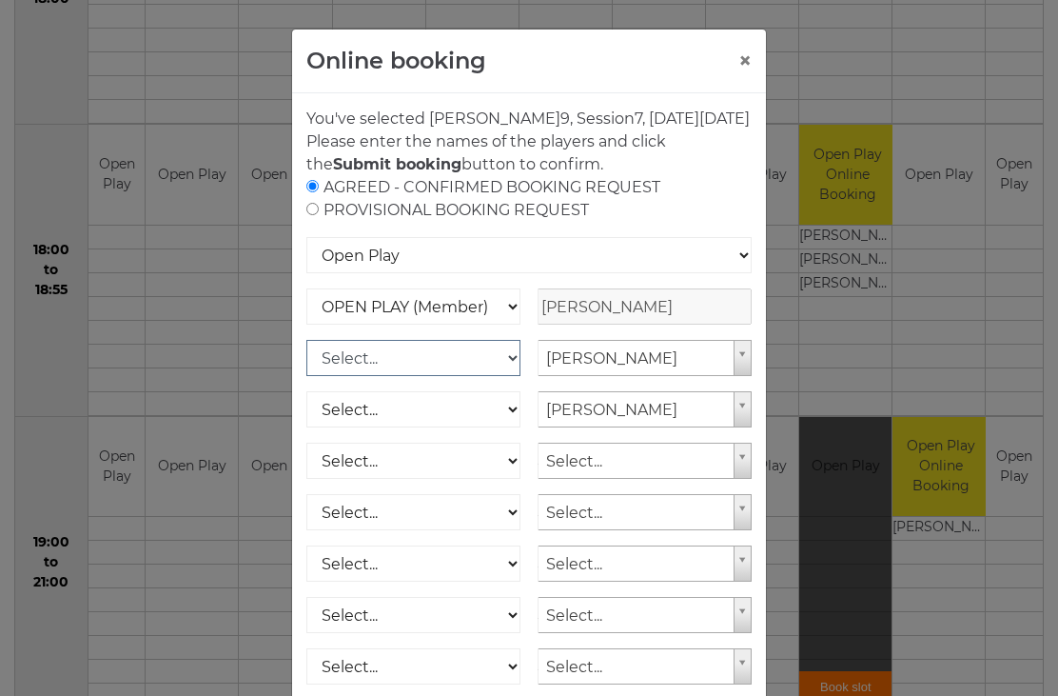
click at [504, 375] on select "Select... OPEN PLAY (Member) OPEN PLAY (Visitor) SPOONS (Member) SPOONS (Visito…" at bounding box center [413, 358] width 214 height 36
select select "1_12"
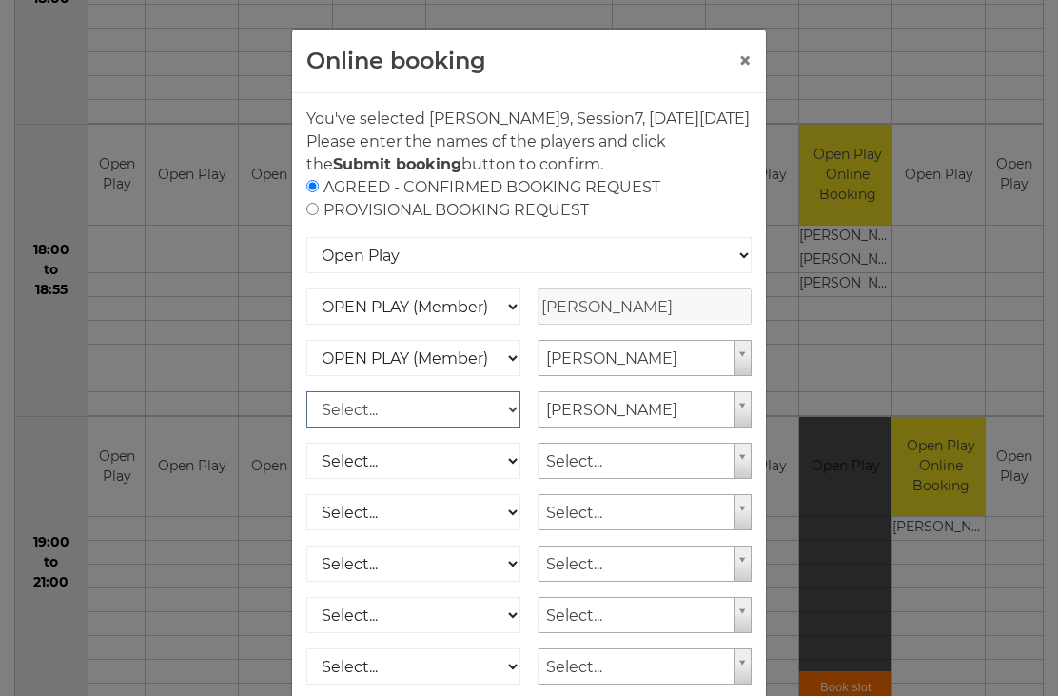
click at [500, 427] on select "Select... OPEN PLAY (Member) OPEN PLAY (Visitor) SPOONS (Member) SPOONS (Visito…" at bounding box center [413, 409] width 214 height 36
select select "1_12"
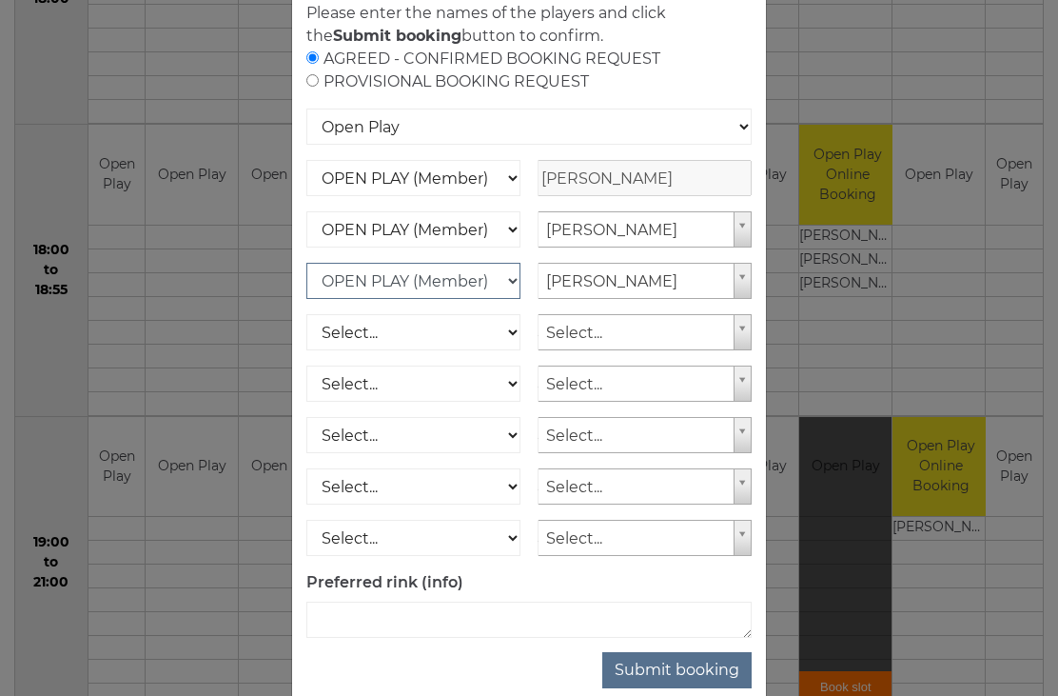
scroll to position [127, 0]
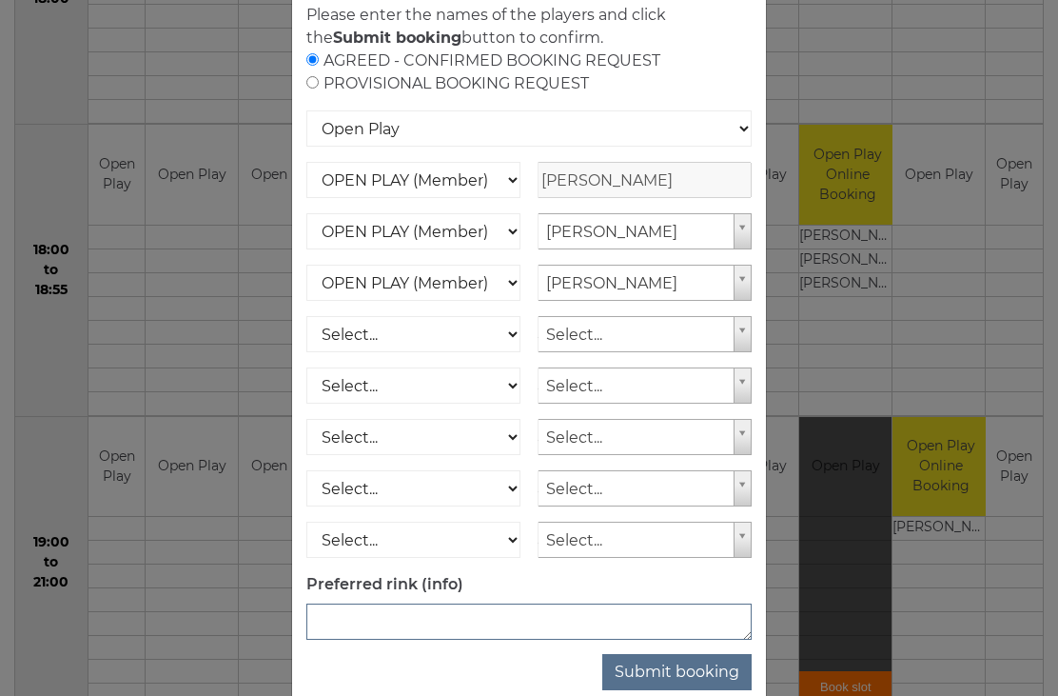
click at [469, 637] on textarea at bounding box center [528, 621] width 445 height 36
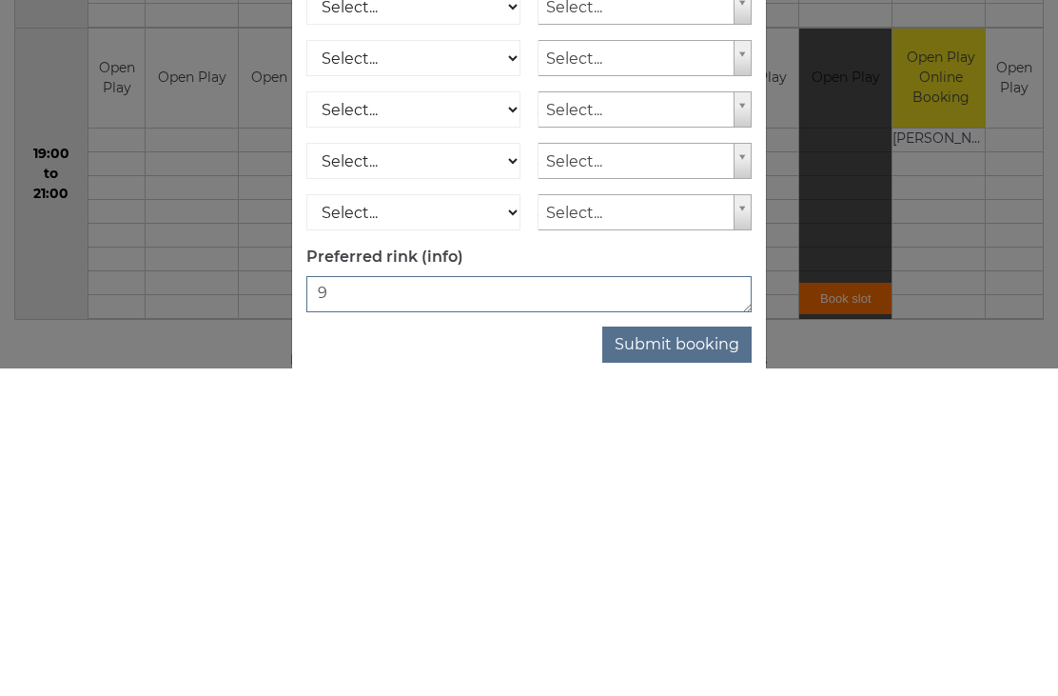
type textarea "9"
click at [690, 654] on button "Submit booking" at bounding box center [676, 672] width 149 height 36
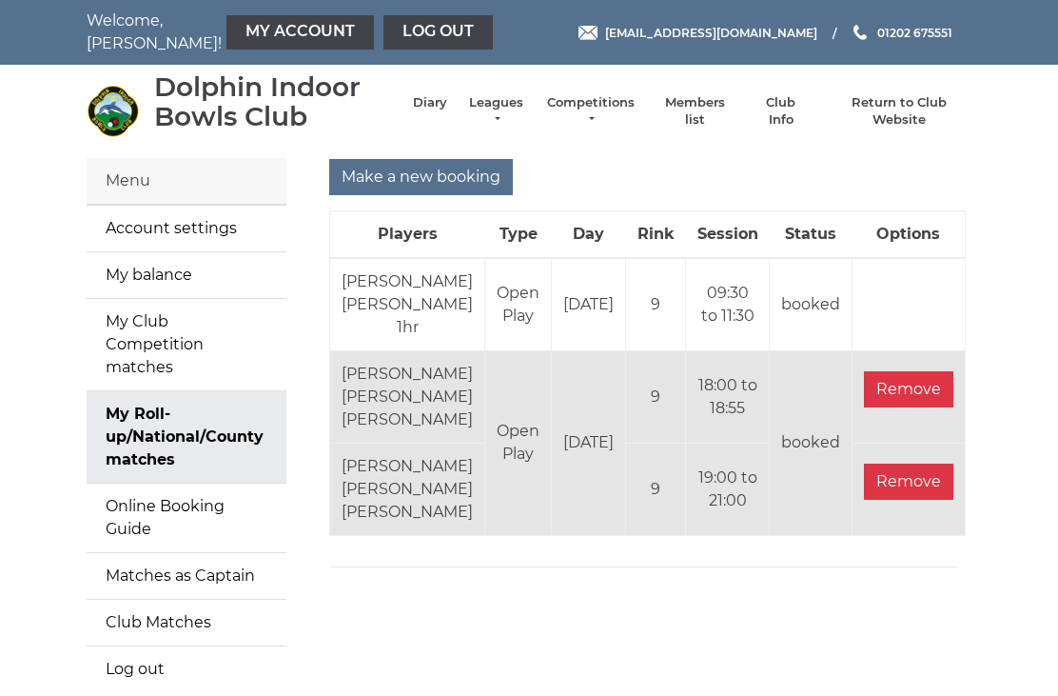
click at [185, 269] on link "My balance" at bounding box center [187, 275] width 200 height 46
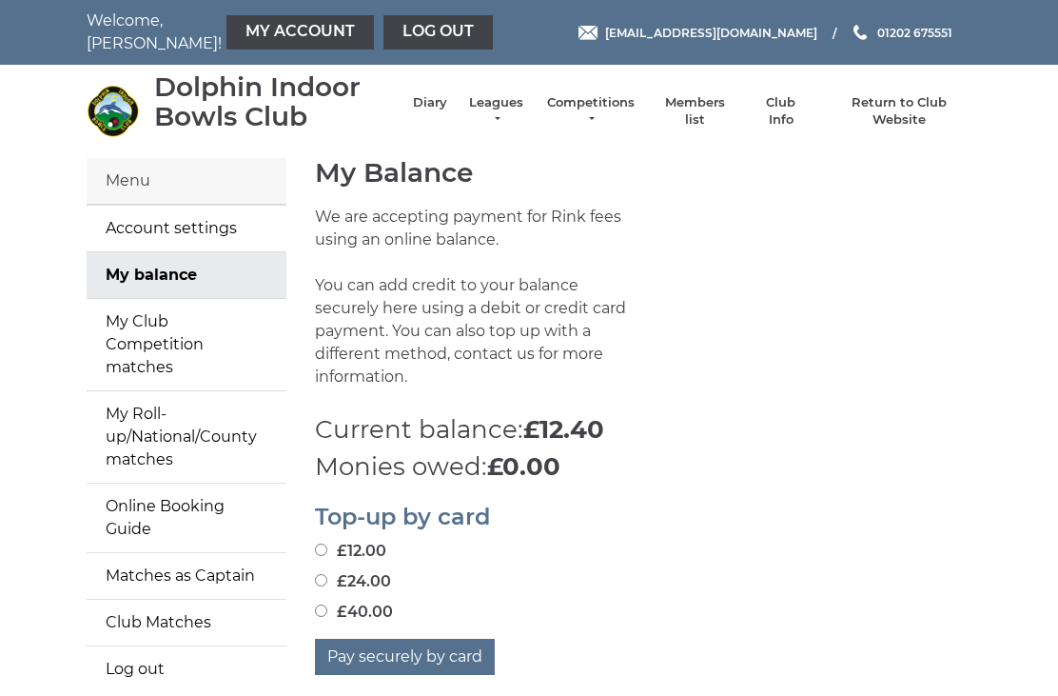
click at [157, 182] on div "Menu" at bounding box center [187, 181] width 200 height 47
click at [401, 27] on link "Log out" at bounding box center [437, 32] width 109 height 34
